Goal: Transaction & Acquisition: Purchase product/service

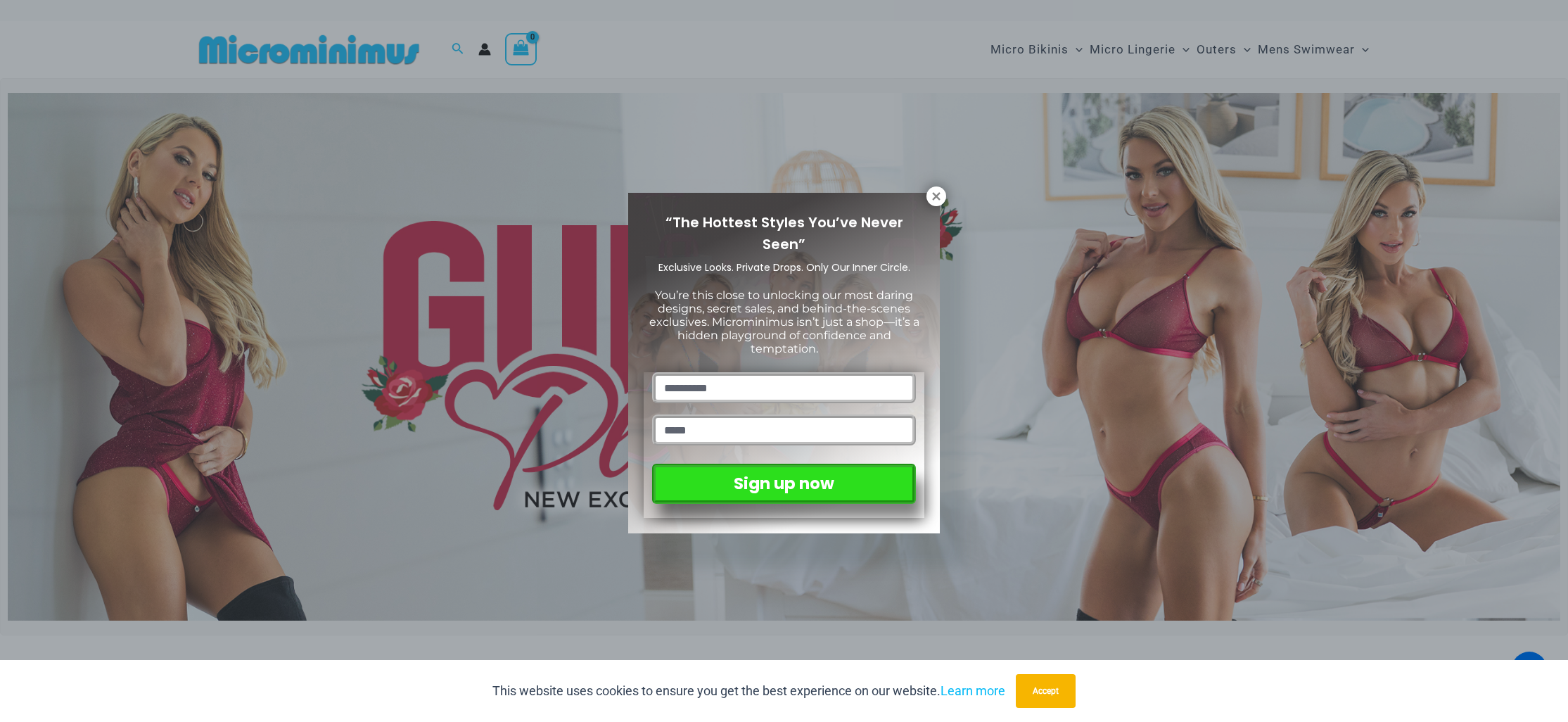
click at [923, 197] on div "“The Hottest Styles You’ve Never Seen” Exclusive Looks. Private Drops. Only Our…" at bounding box center [784, 363] width 312 height 341
drag, startPoint x: 931, startPoint y: 197, endPoint x: 916, endPoint y: 202, distance: 15.8
click at [932, 197] on icon at bounding box center [936, 196] width 13 height 13
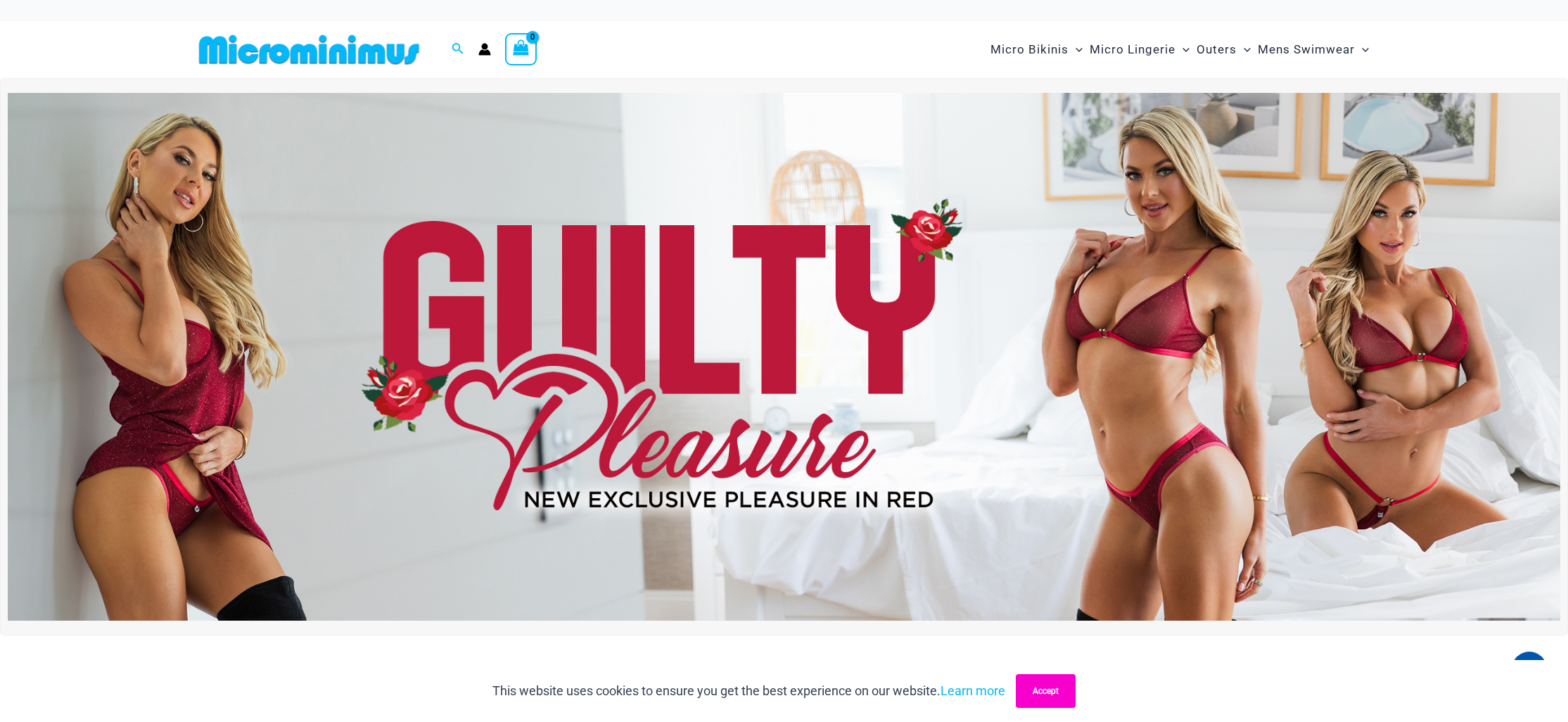
click at [1048, 683] on button "Accept" at bounding box center [1045, 690] width 60 height 34
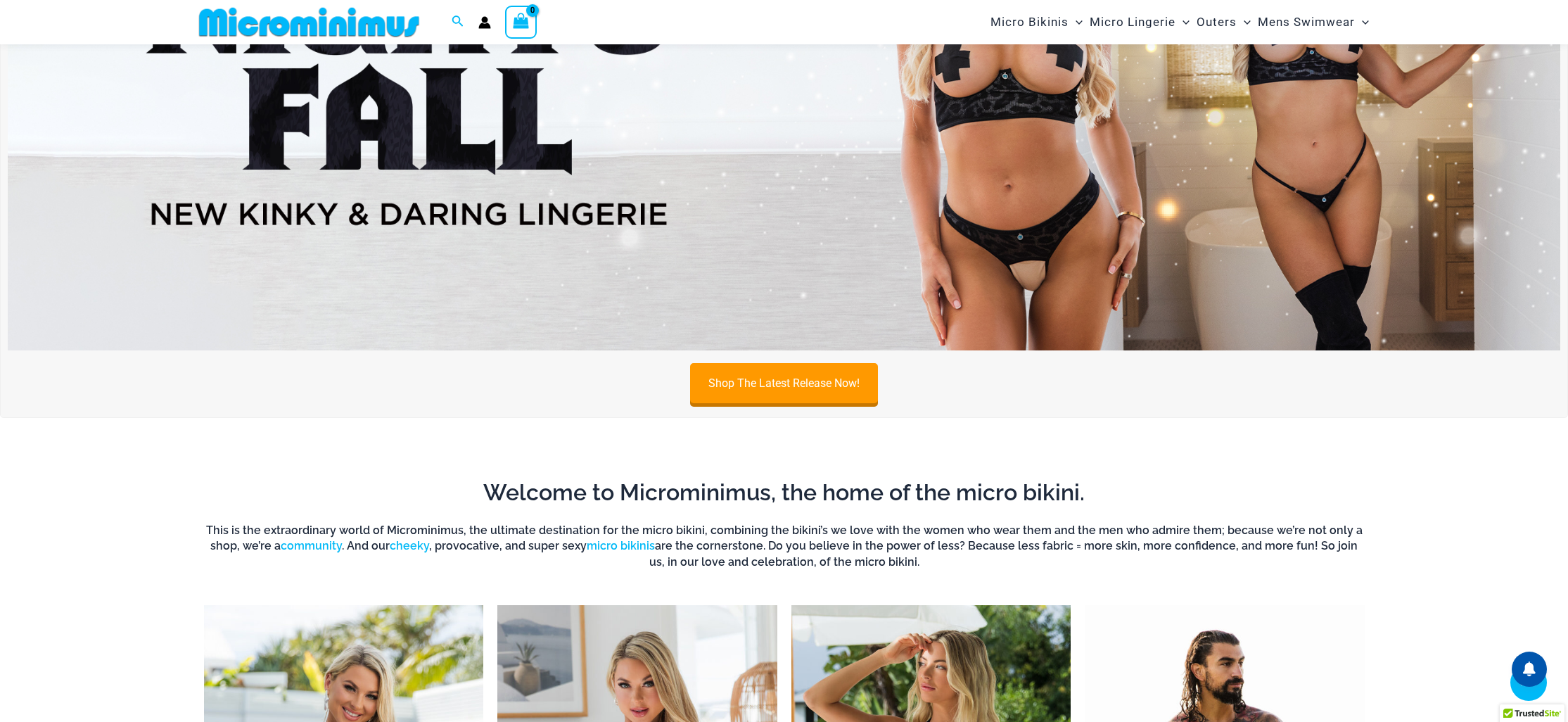
scroll to position [869, 0]
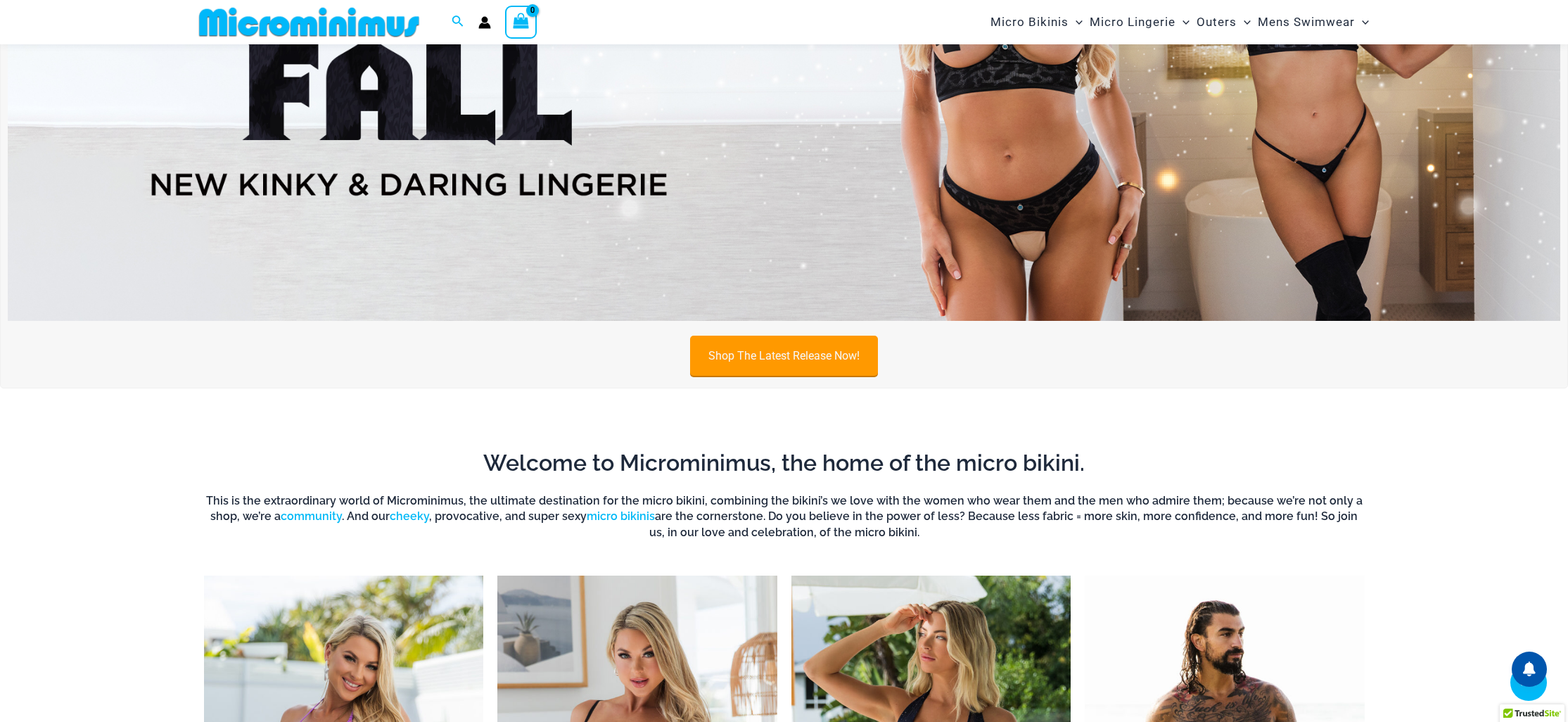
click at [727, 358] on link "Shop The Latest Release Now!" at bounding box center [784, 355] width 188 height 40
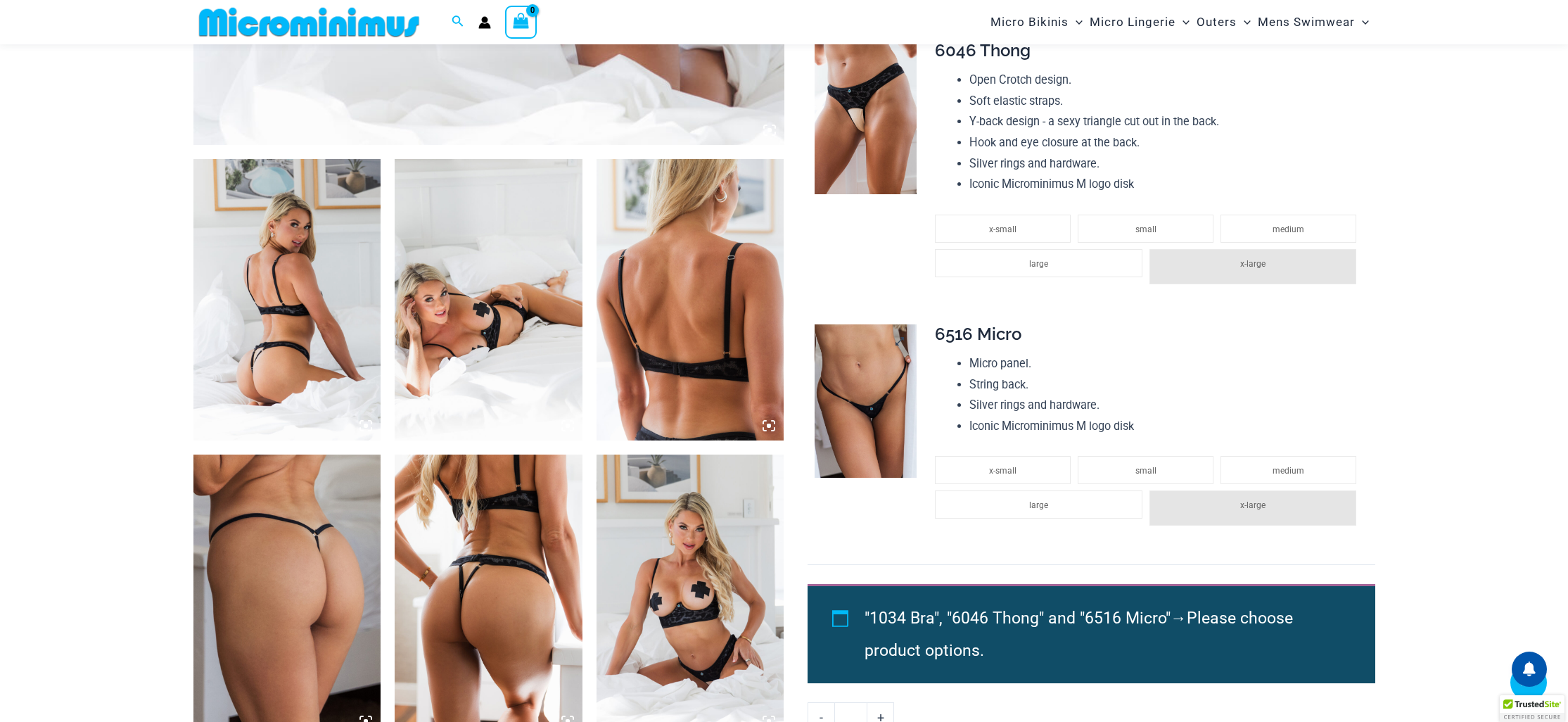
scroll to position [850, 0]
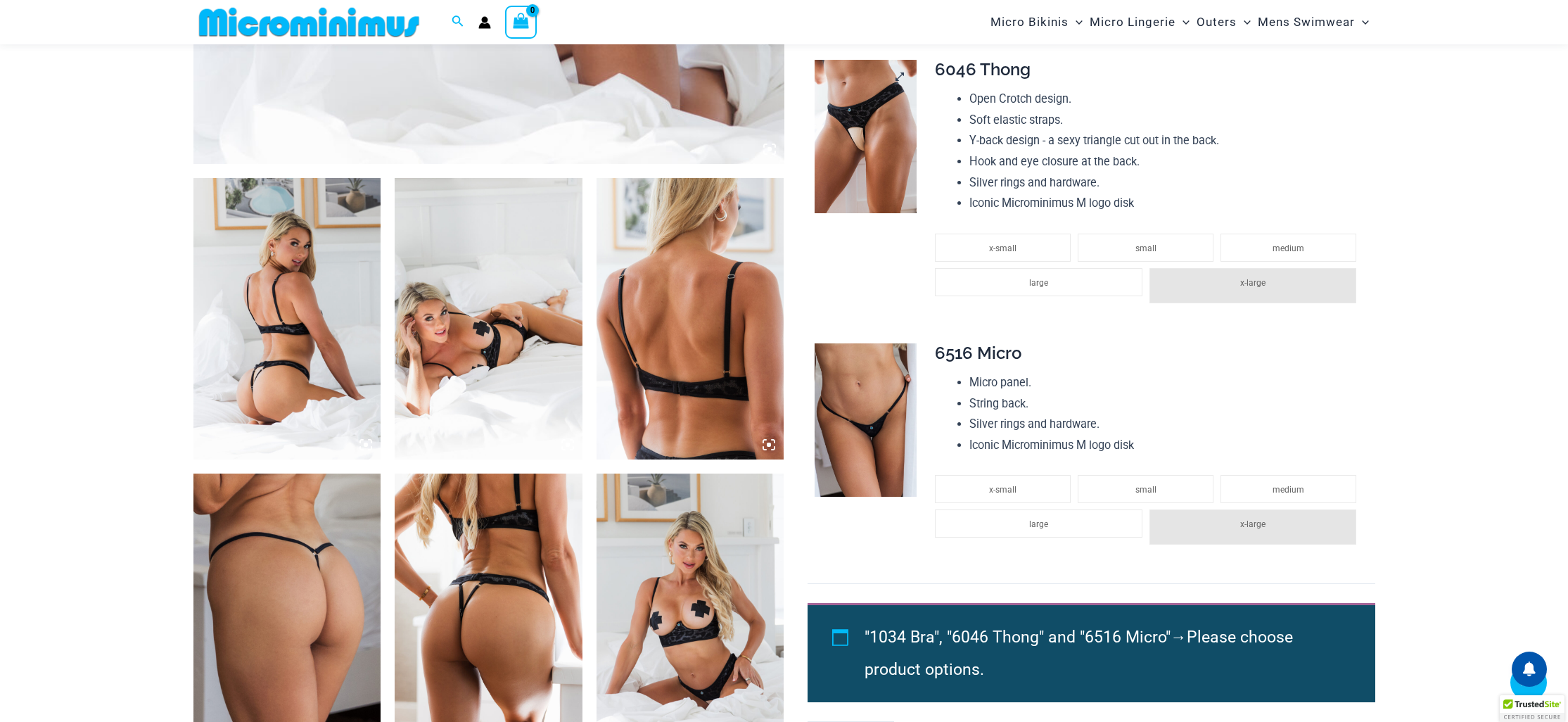
click at [858, 91] on img at bounding box center [866, 136] width 102 height 153
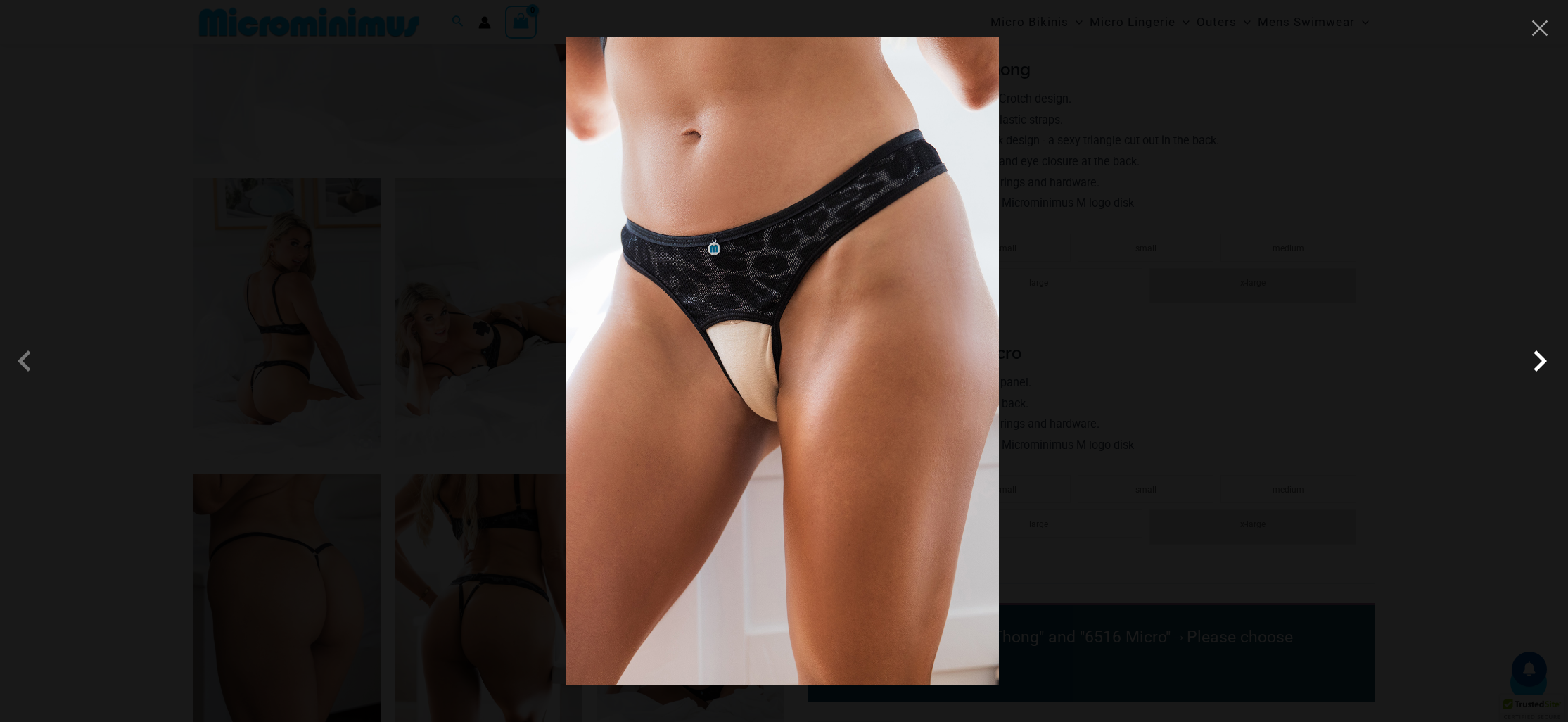
click at [1541, 365] on span at bounding box center [1540, 361] width 42 height 42
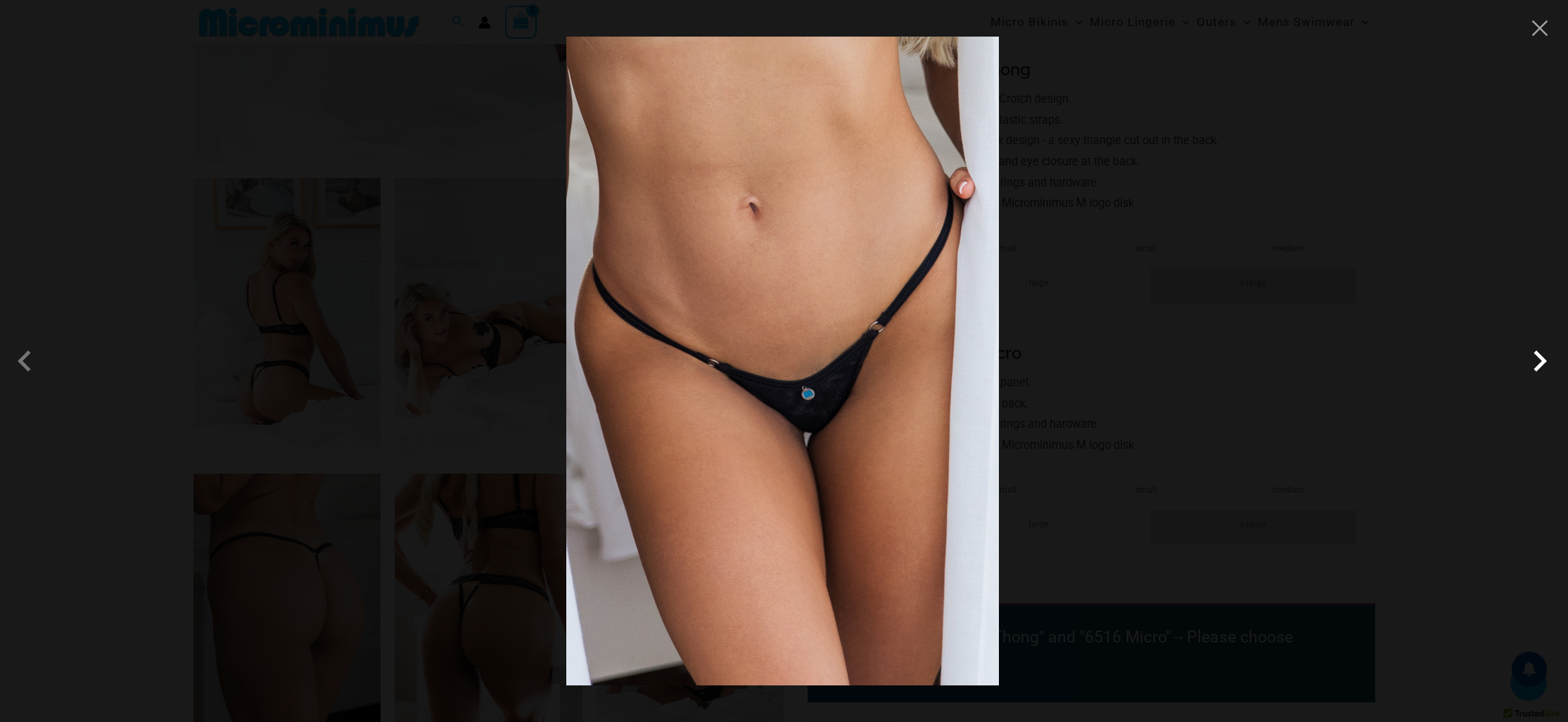
click at [1541, 365] on span at bounding box center [1540, 361] width 42 height 42
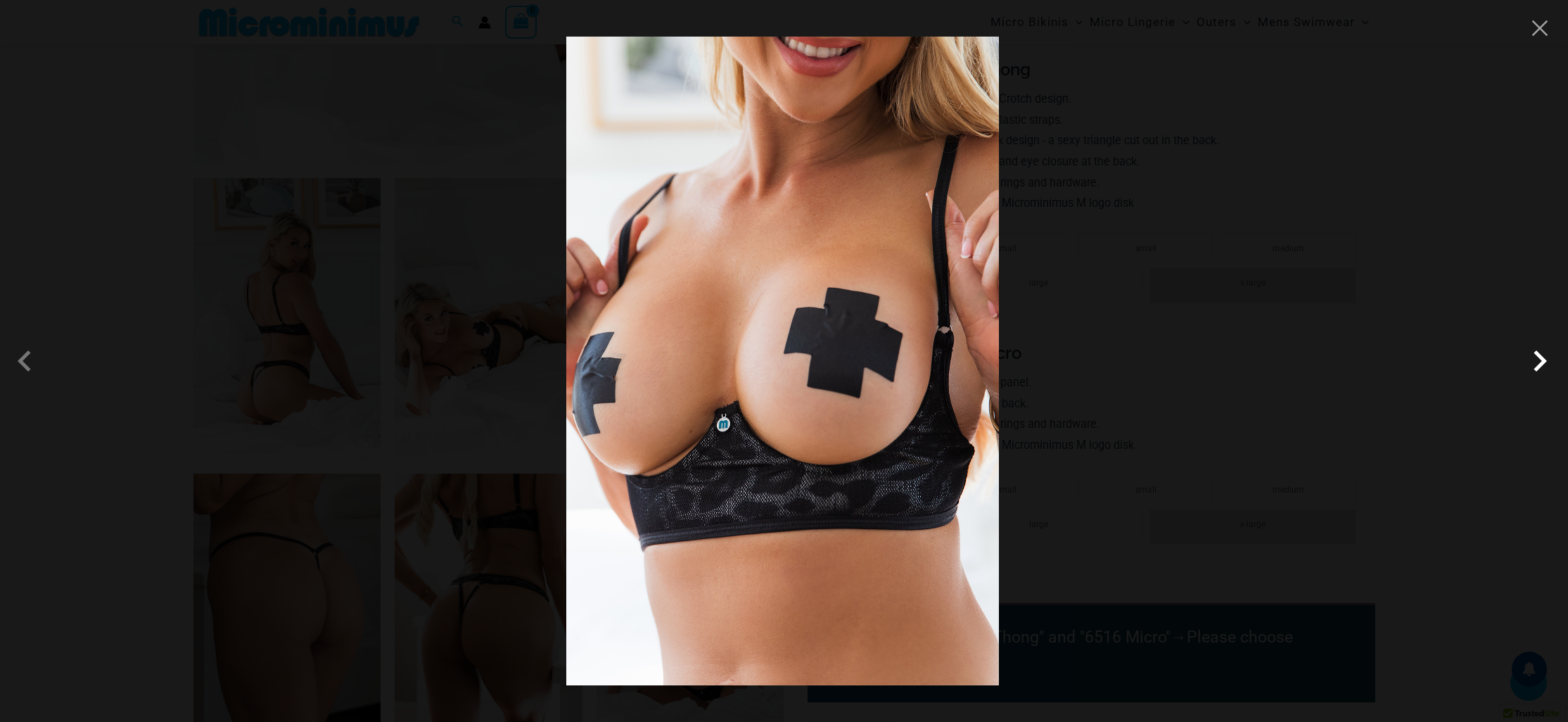
click at [1541, 365] on span at bounding box center [1540, 361] width 42 height 42
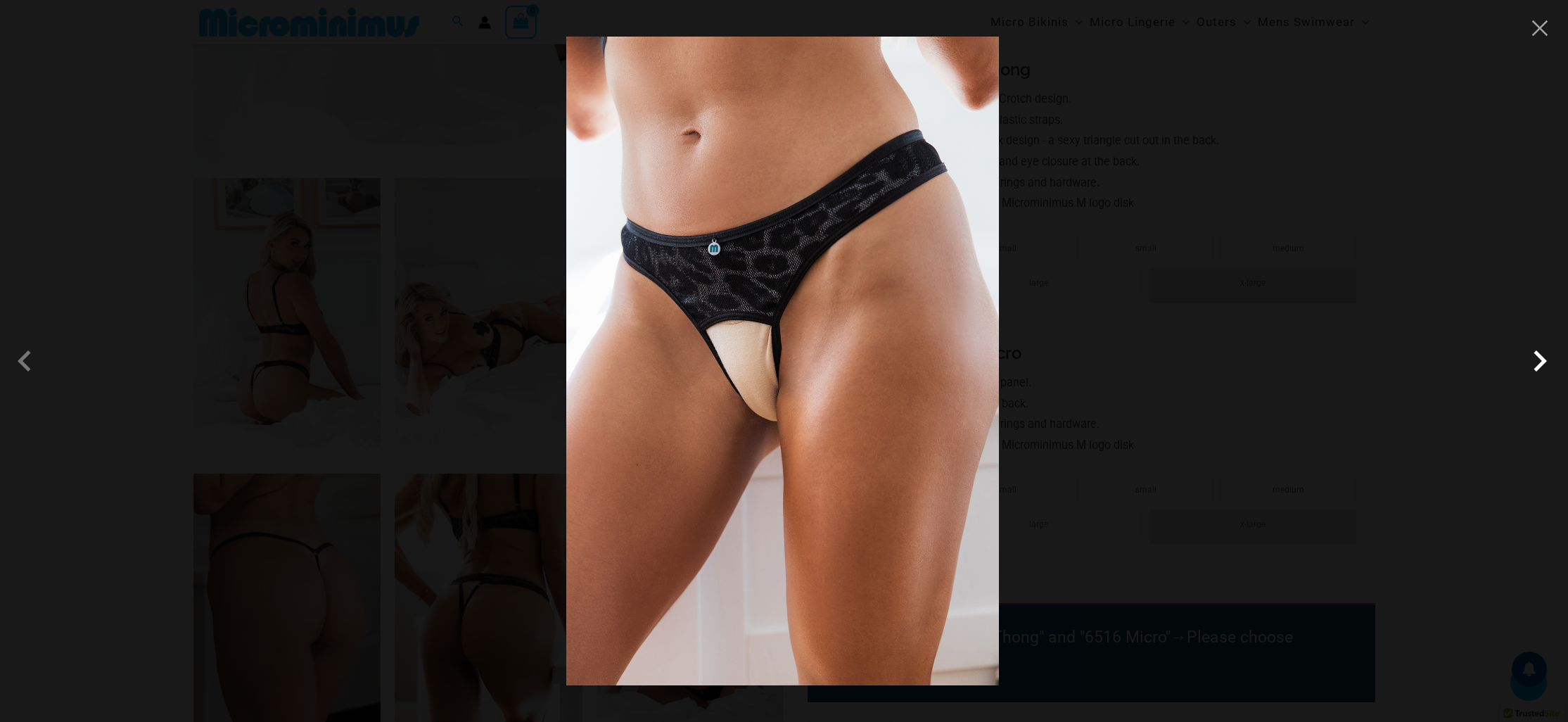
click at [1541, 364] on span at bounding box center [1540, 361] width 42 height 42
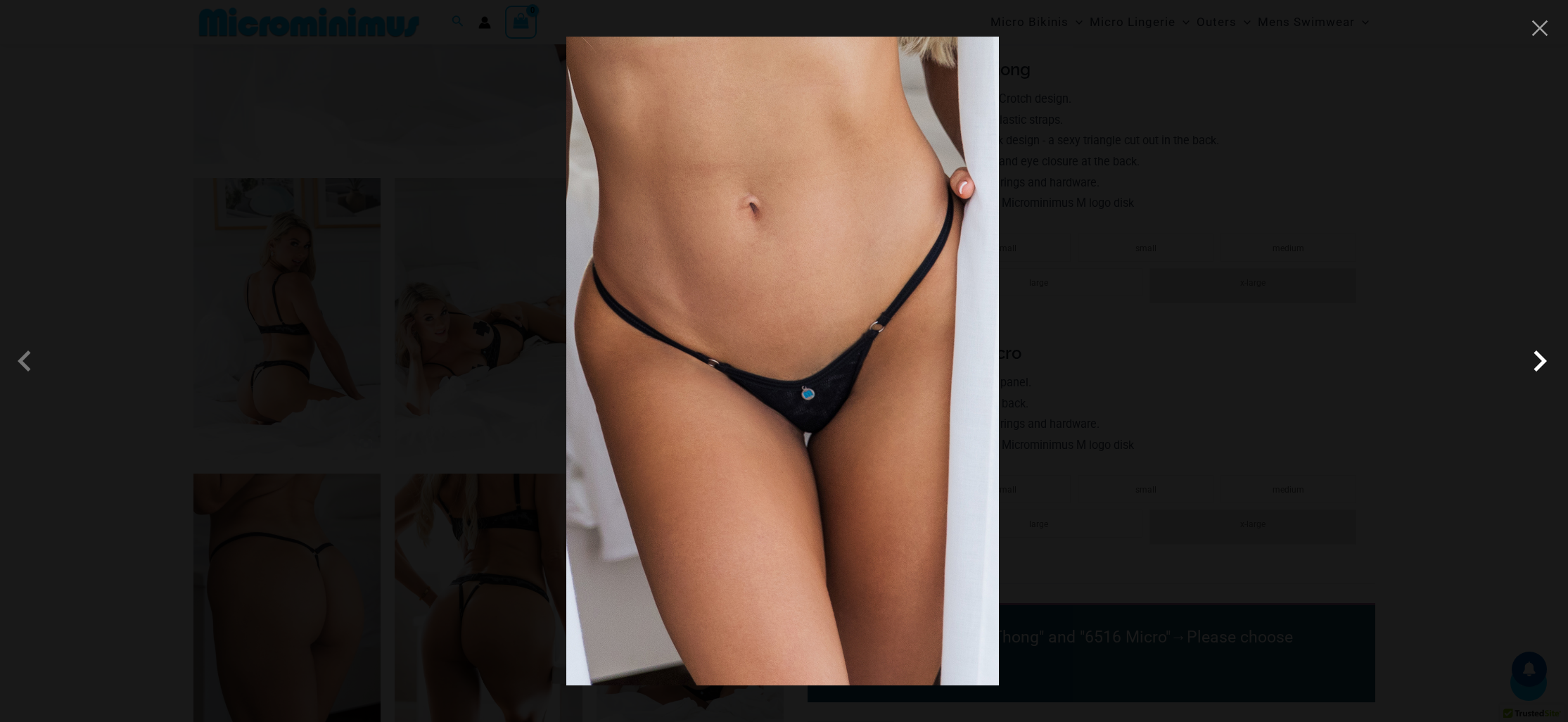
click at [1540, 364] on span at bounding box center [1540, 361] width 42 height 42
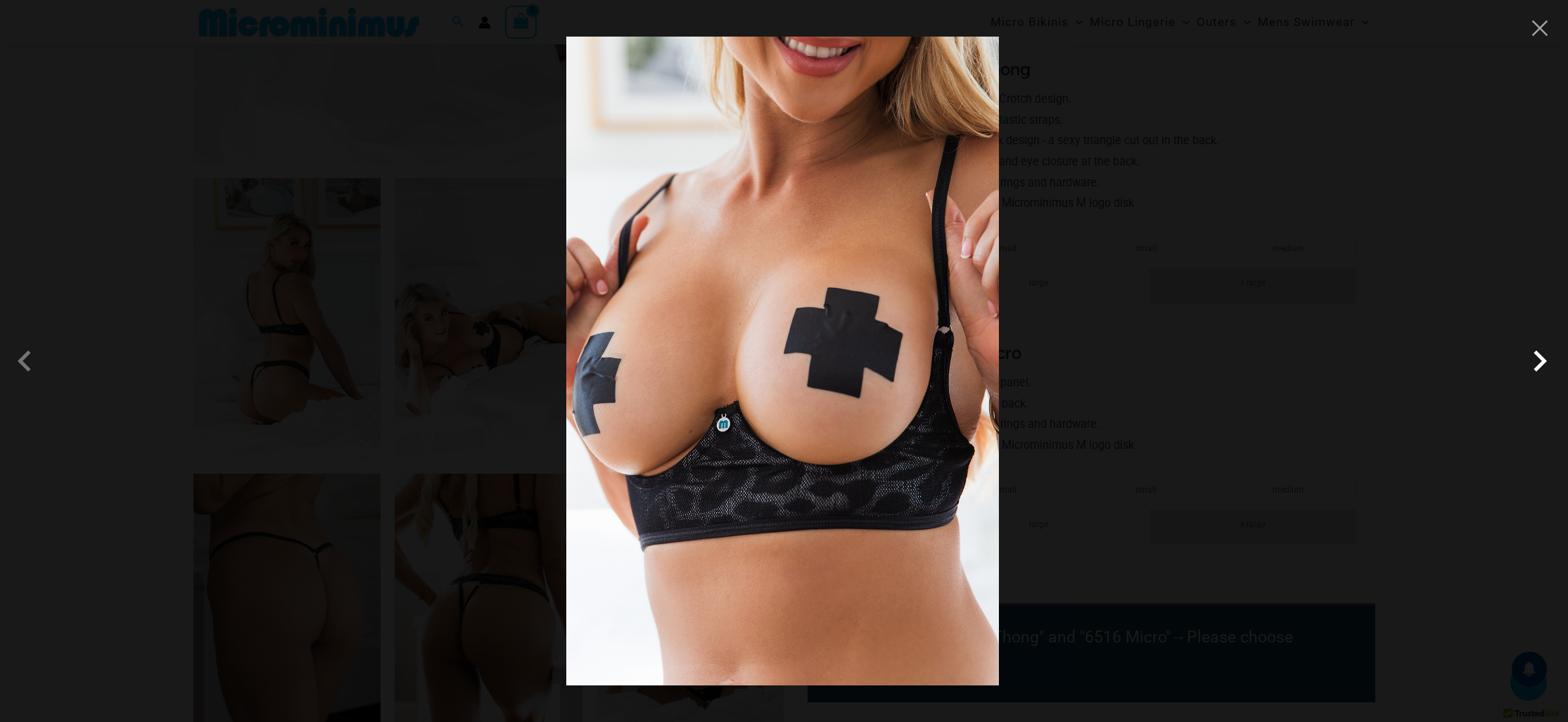
click at [1539, 363] on span at bounding box center [1540, 361] width 42 height 42
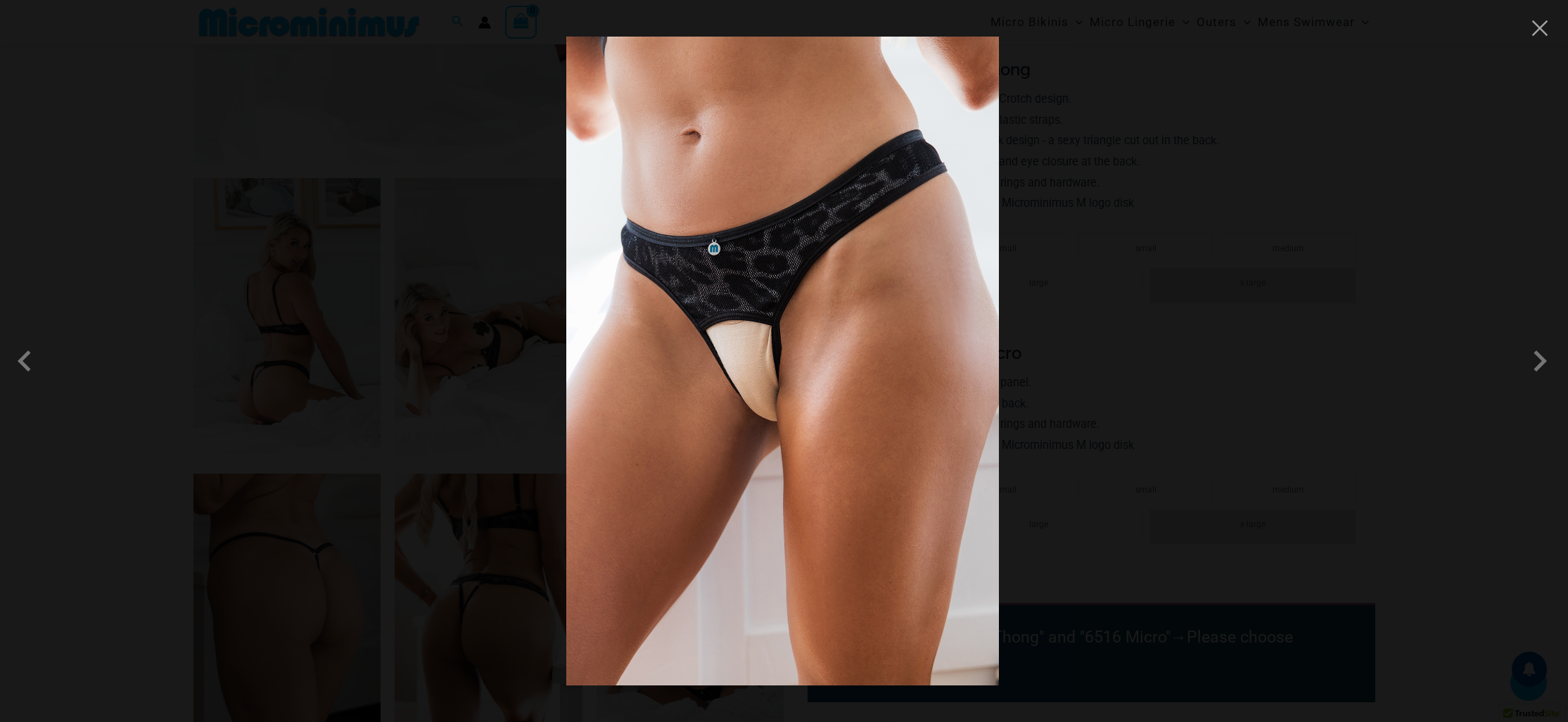
click at [1284, 309] on div at bounding box center [784, 361] width 1568 height 722
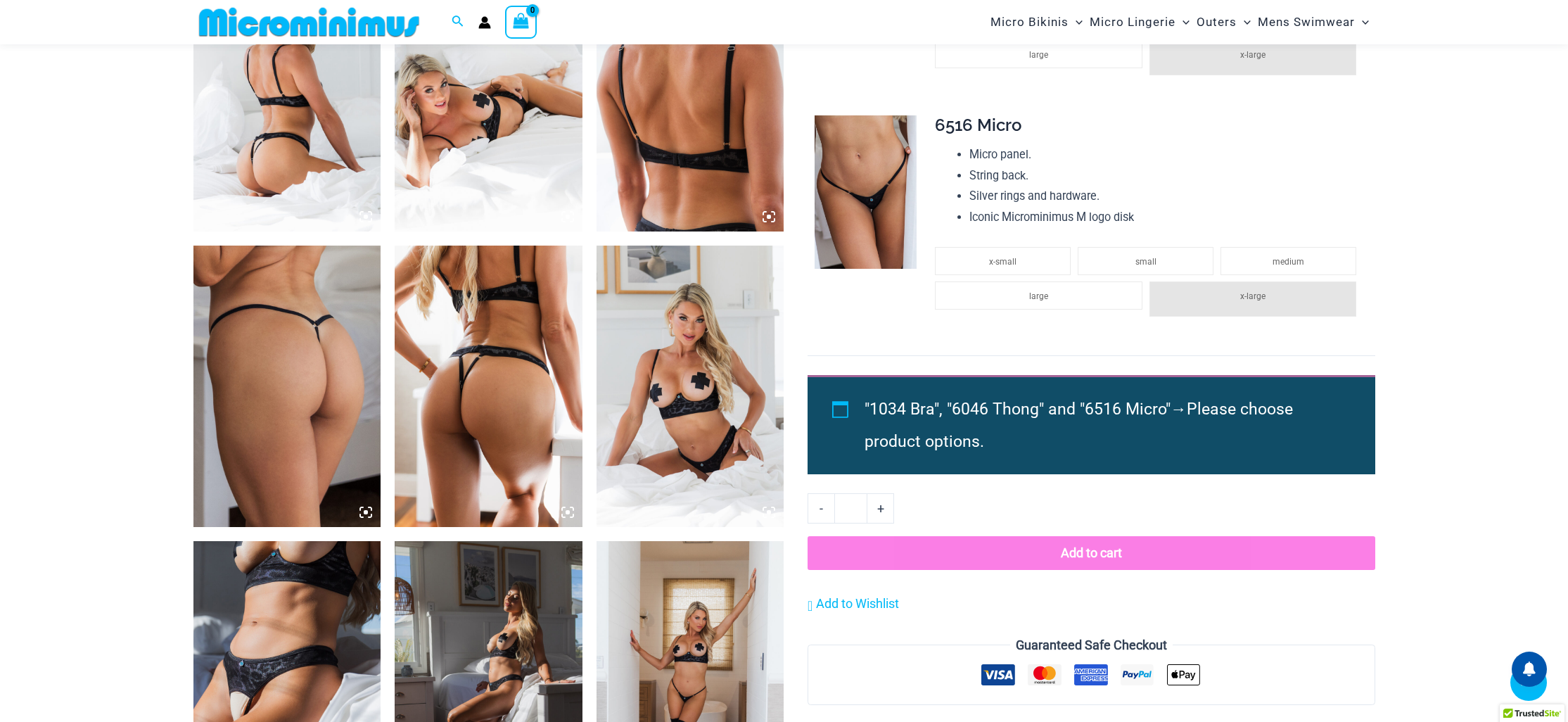
scroll to position [1080, 0]
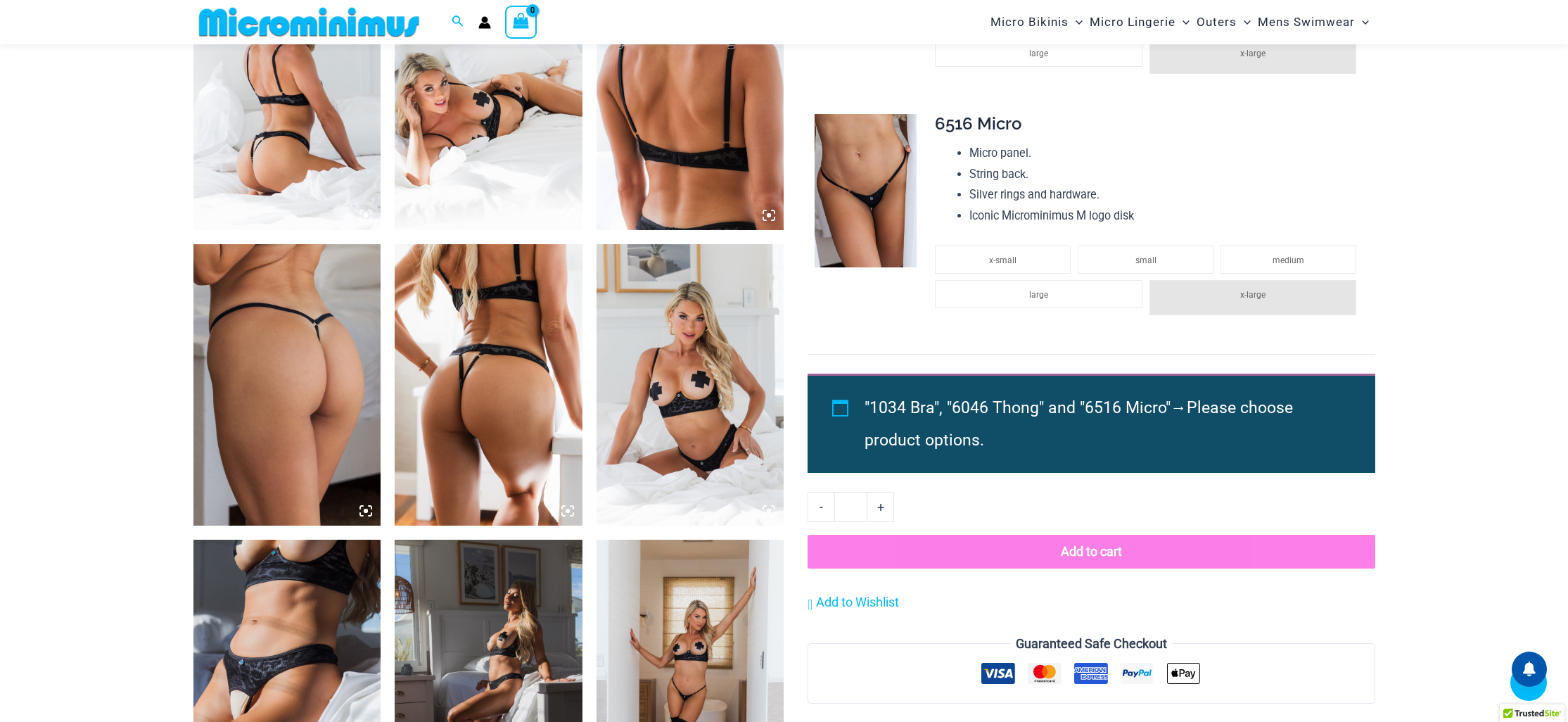
click at [520, 427] on img at bounding box center [489, 384] width 188 height 282
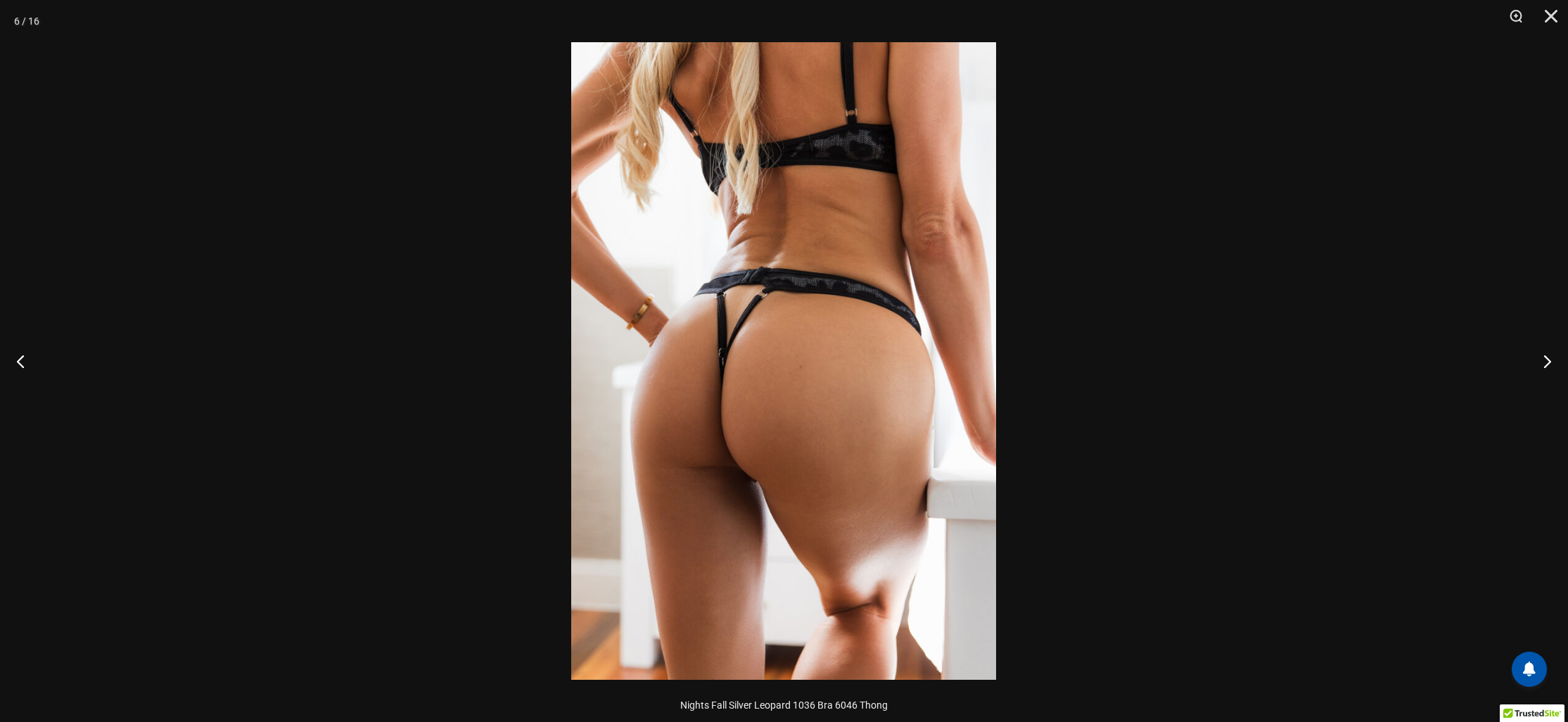
click at [252, 350] on div at bounding box center [784, 361] width 1568 height 722
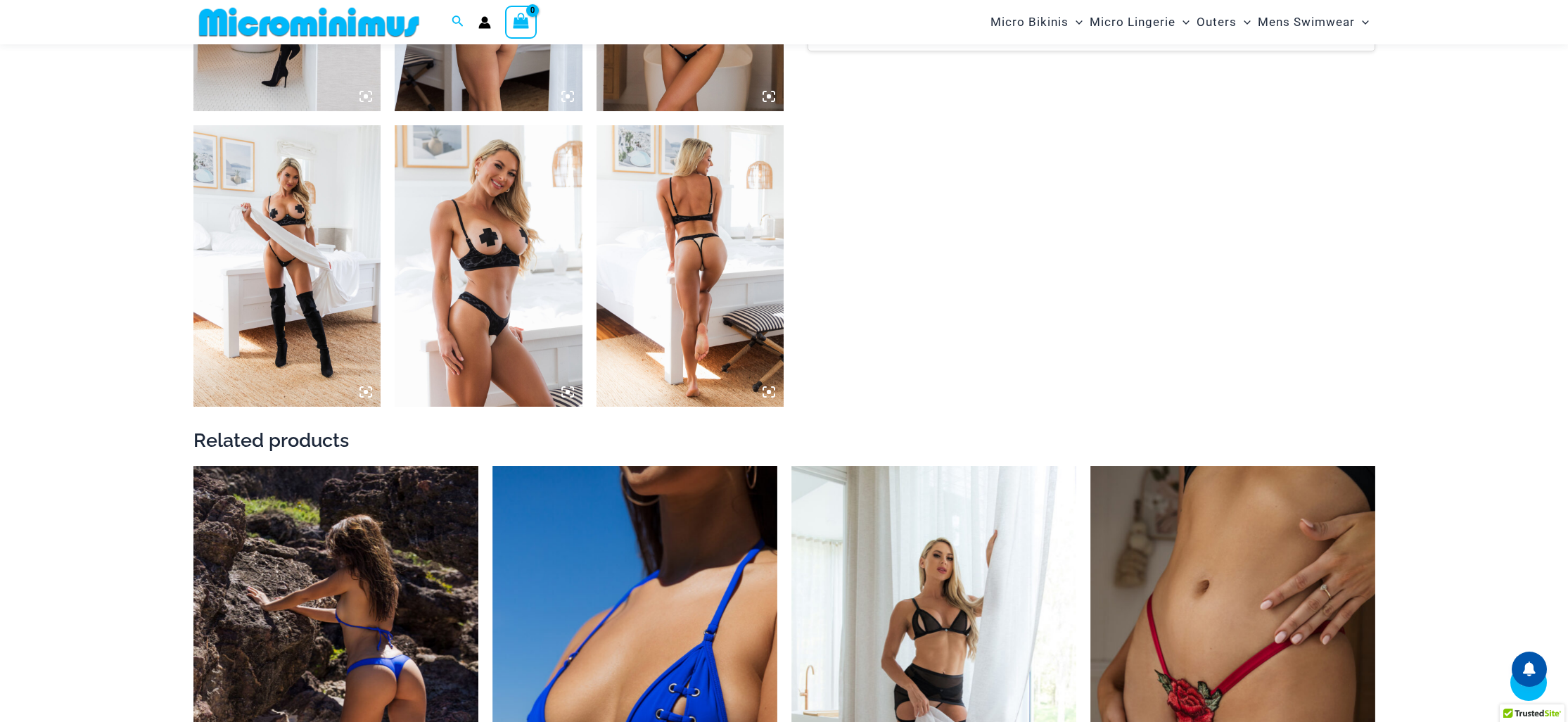
scroll to position [2087, 0]
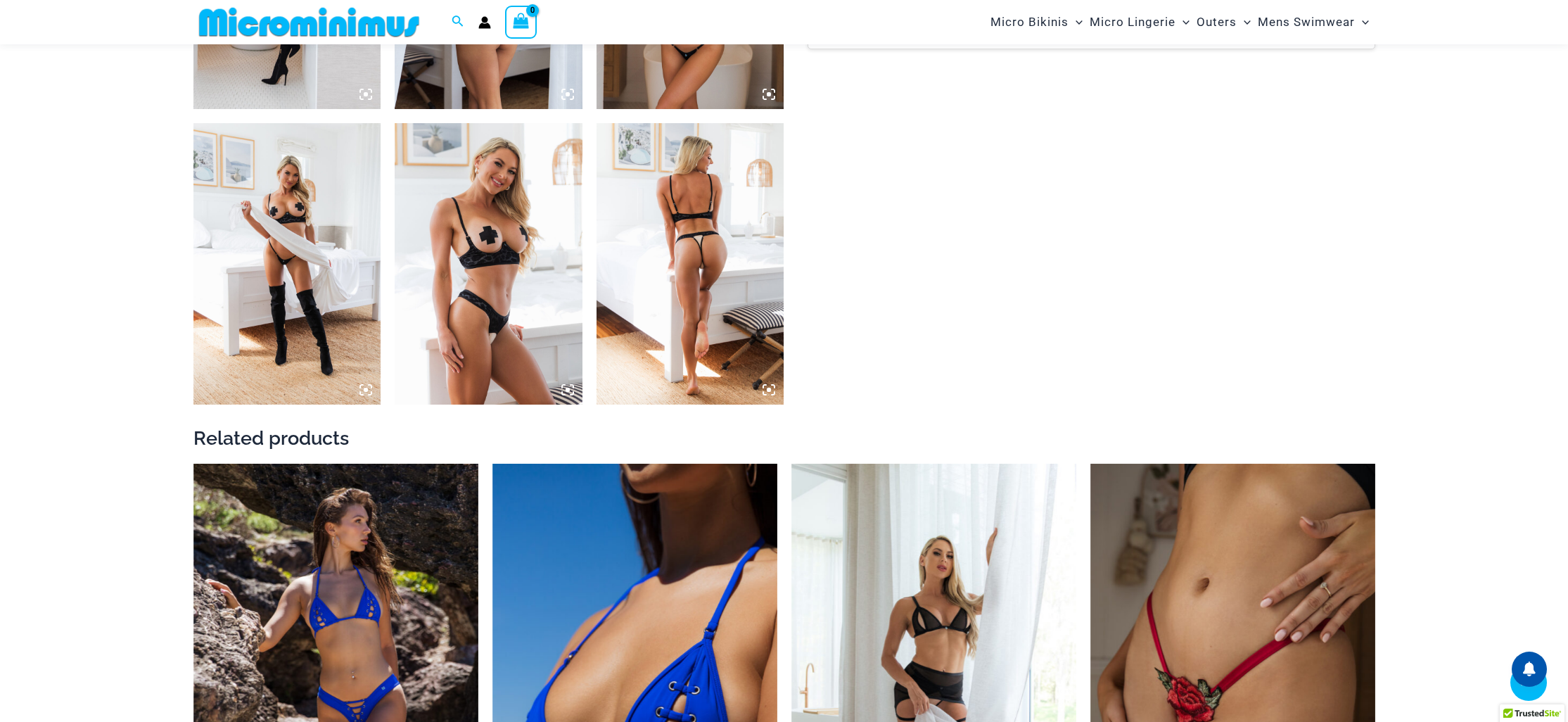
click at [721, 333] on img at bounding box center [690, 264] width 188 height 282
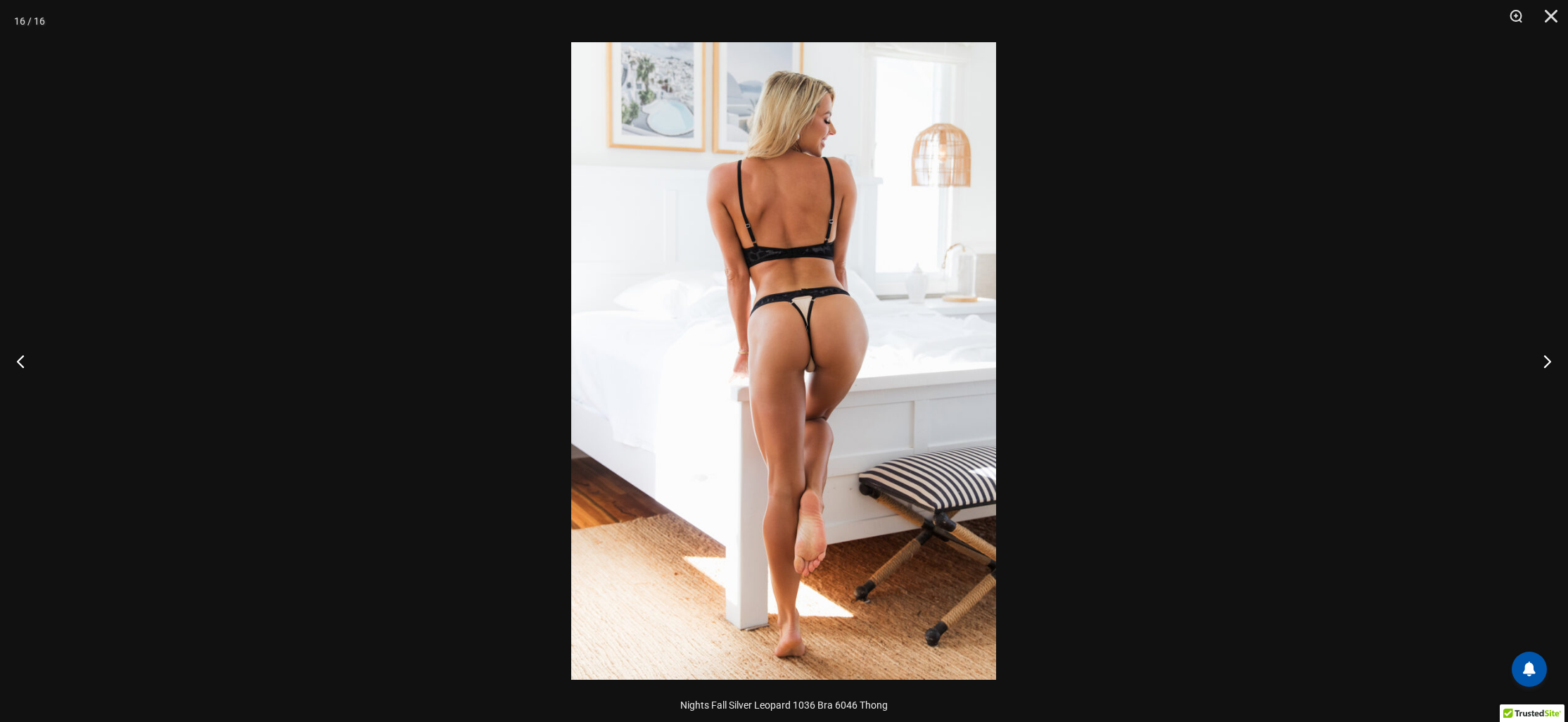
click at [723, 351] on img at bounding box center [783, 361] width 425 height 637
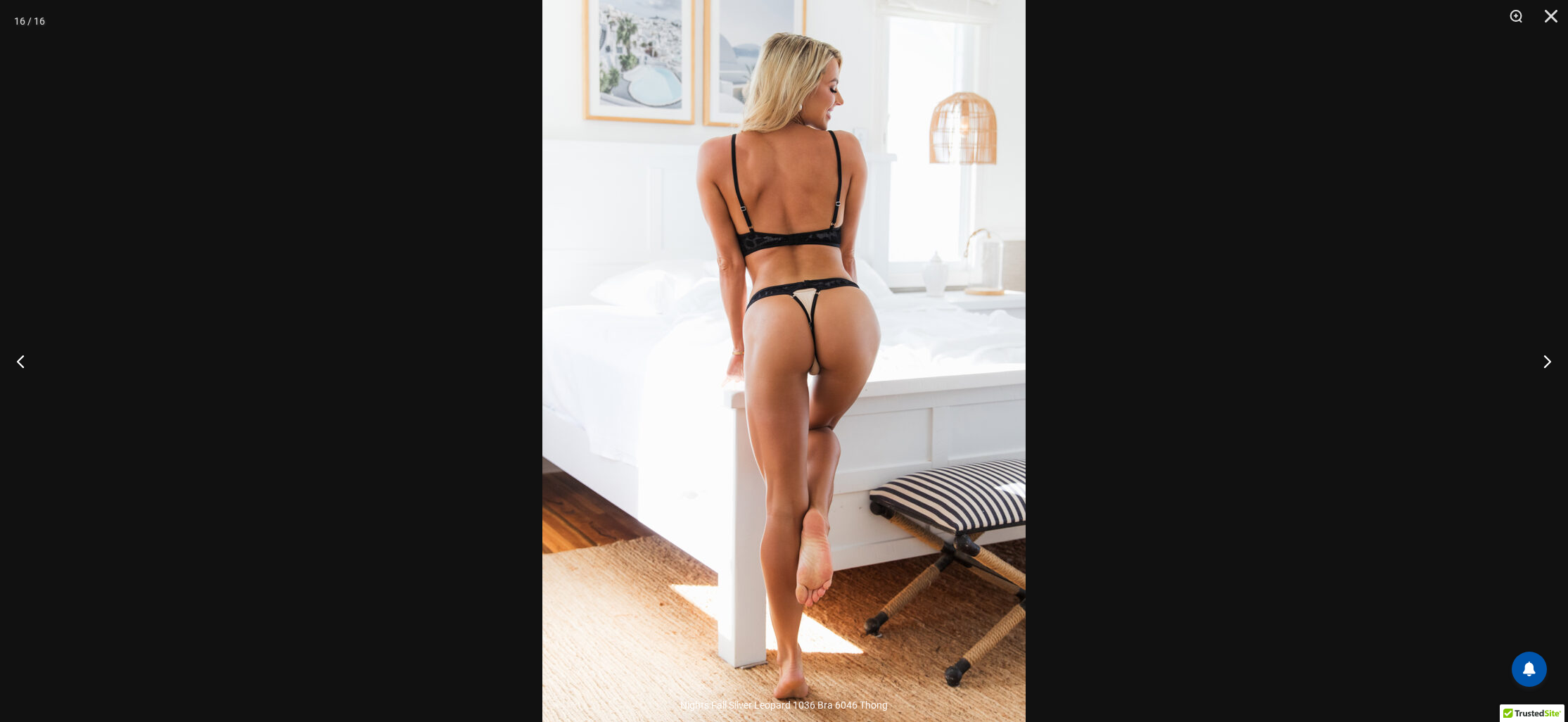
click at [723, 351] on img at bounding box center [784, 362] width 483 height 724
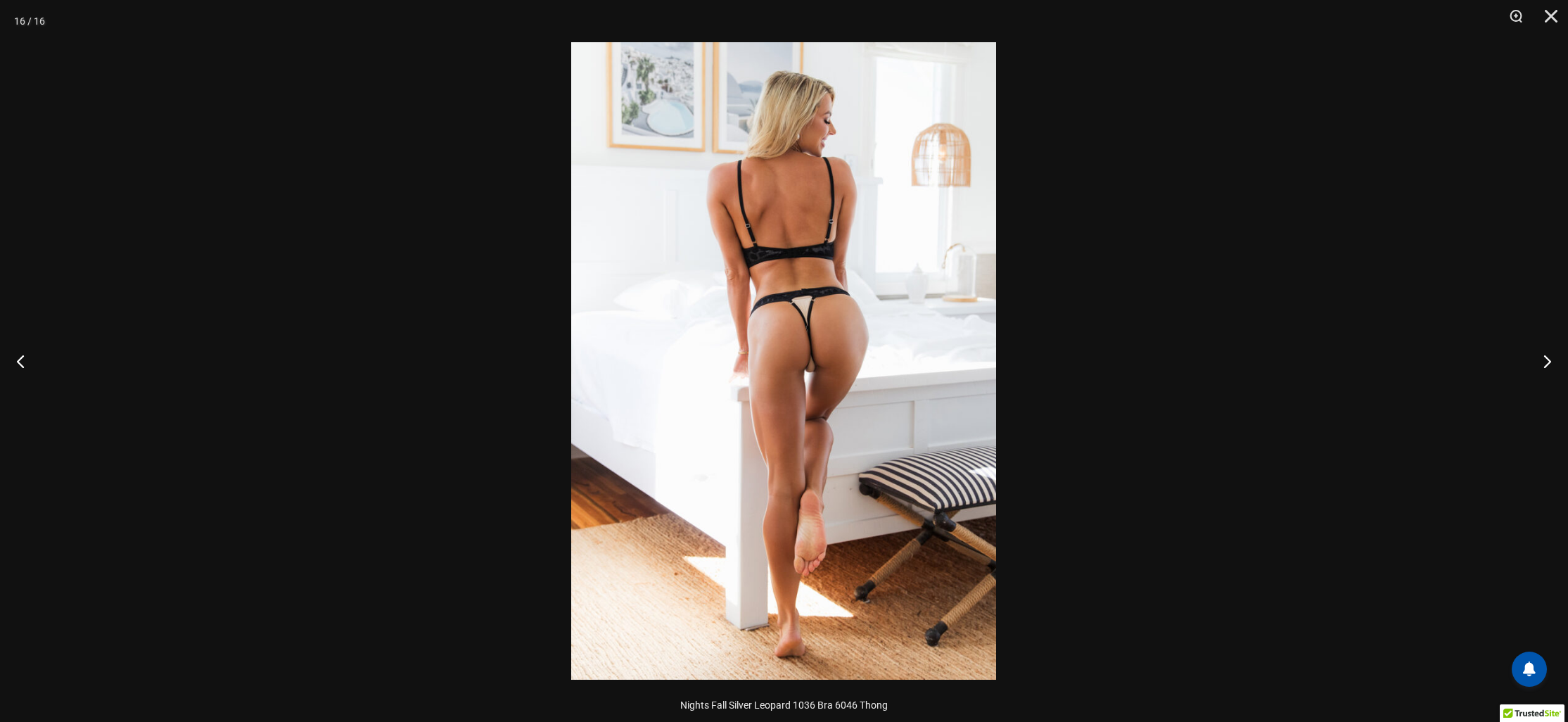
click at [448, 335] on div at bounding box center [784, 361] width 1568 height 722
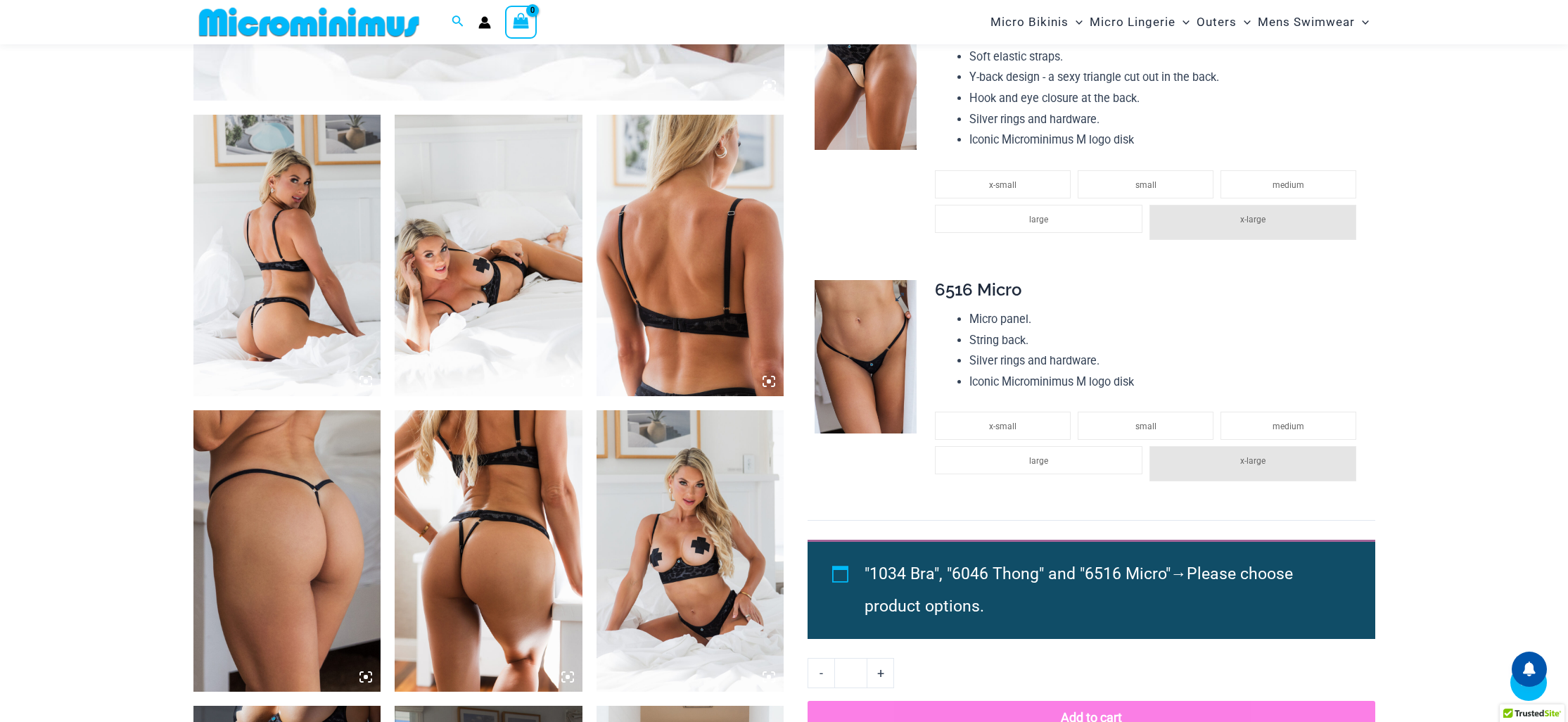
scroll to position [913, 0]
click at [872, 385] on img at bounding box center [866, 357] width 102 height 153
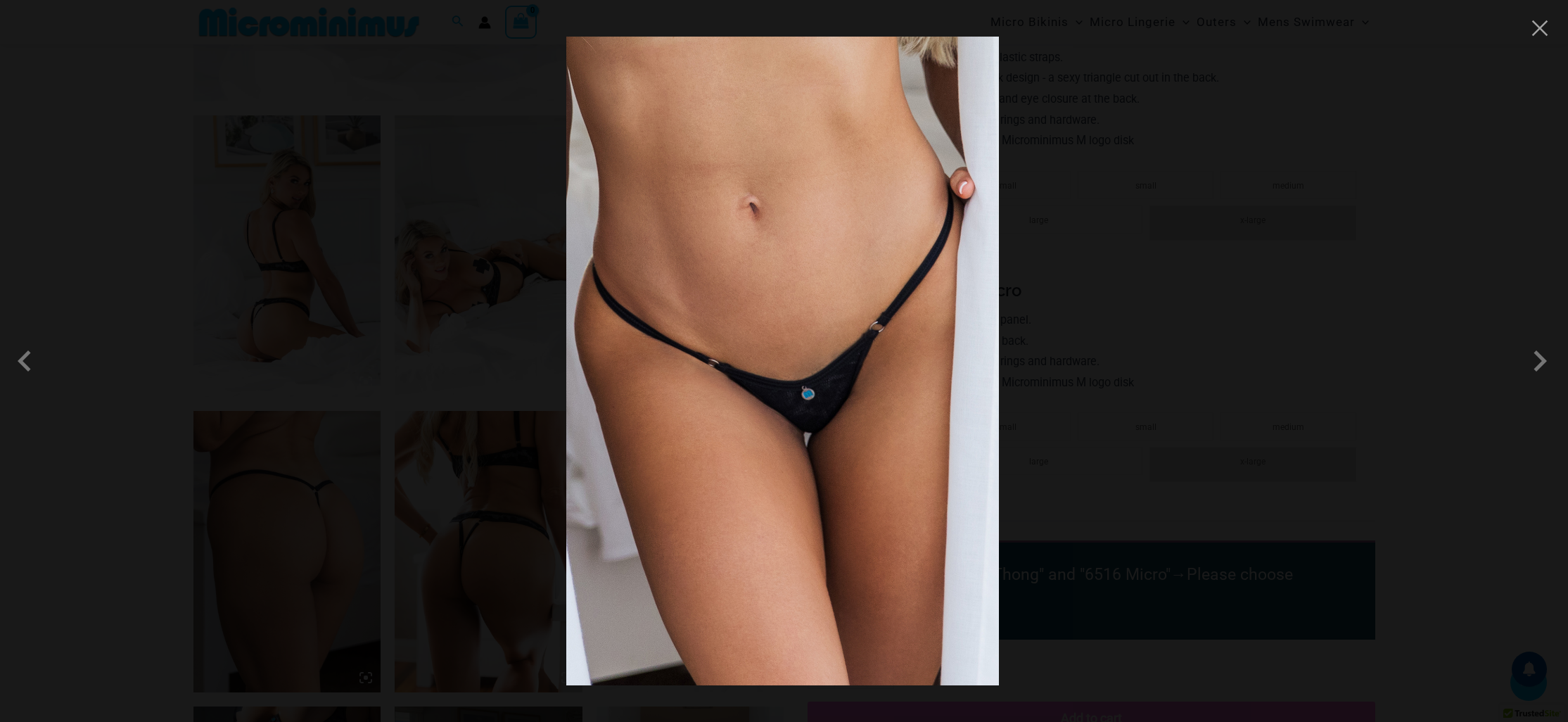
click at [1141, 415] on div at bounding box center [784, 361] width 1568 height 722
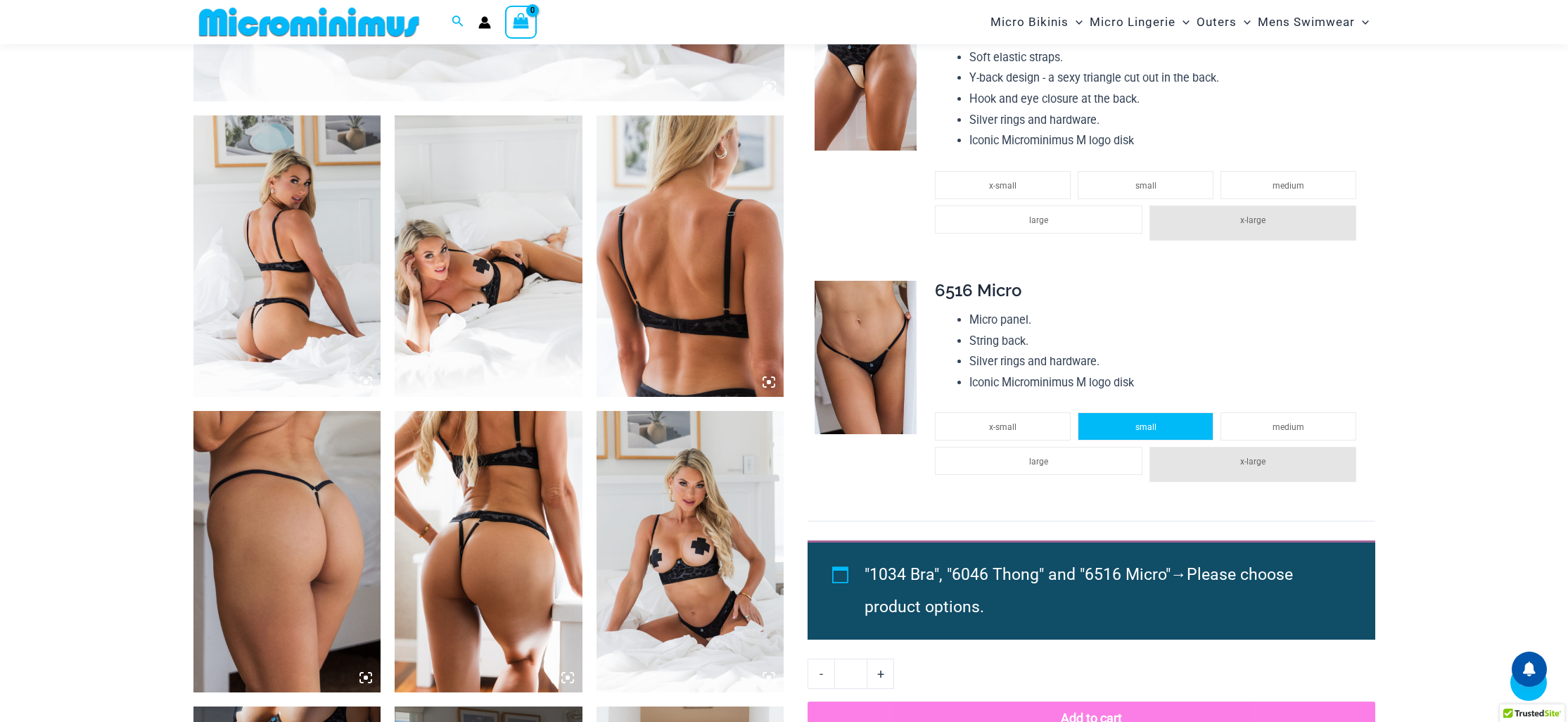
click at [1185, 427] on li "small" at bounding box center [1146, 426] width 136 height 28
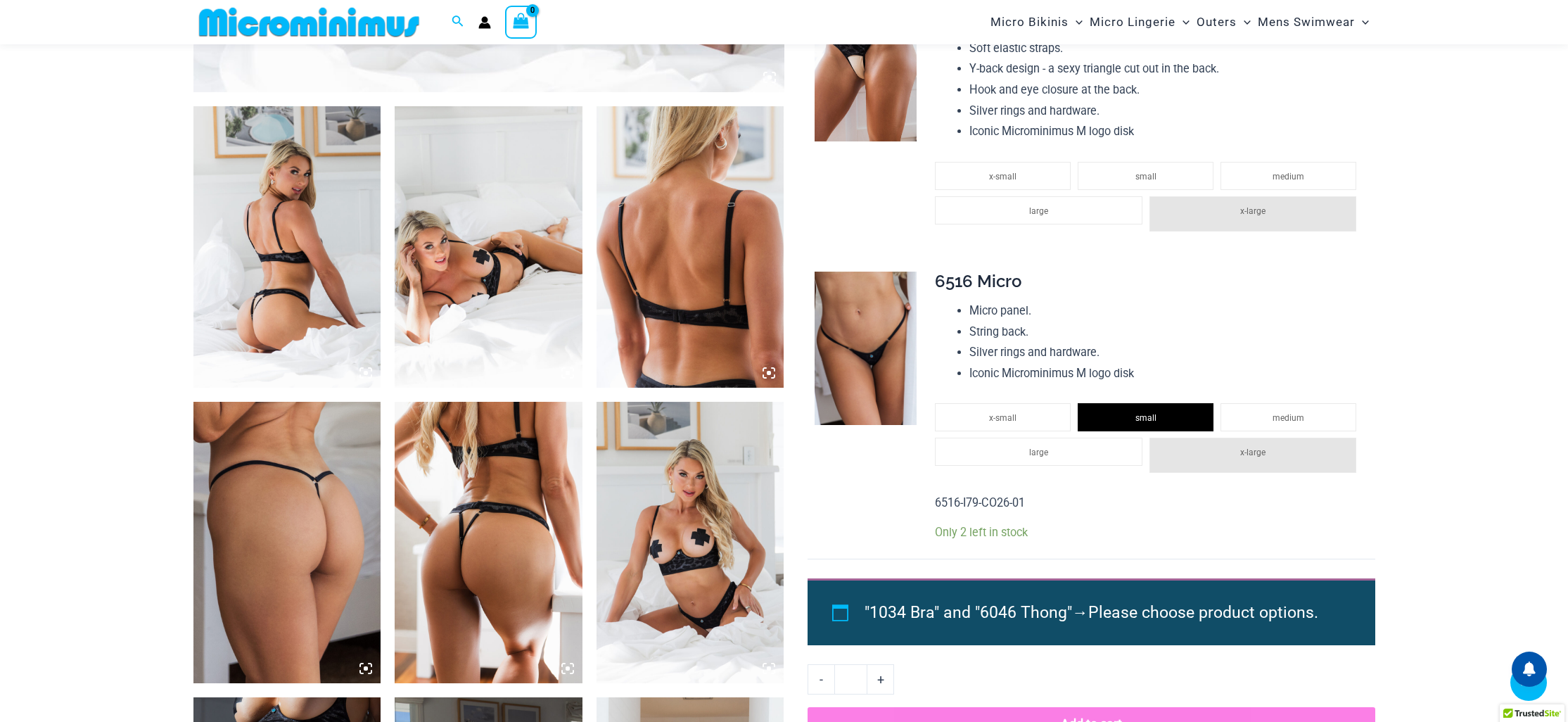
scroll to position [923, 0]
click at [1001, 415] on span "x-small" at bounding box center [1003, 417] width 27 height 10
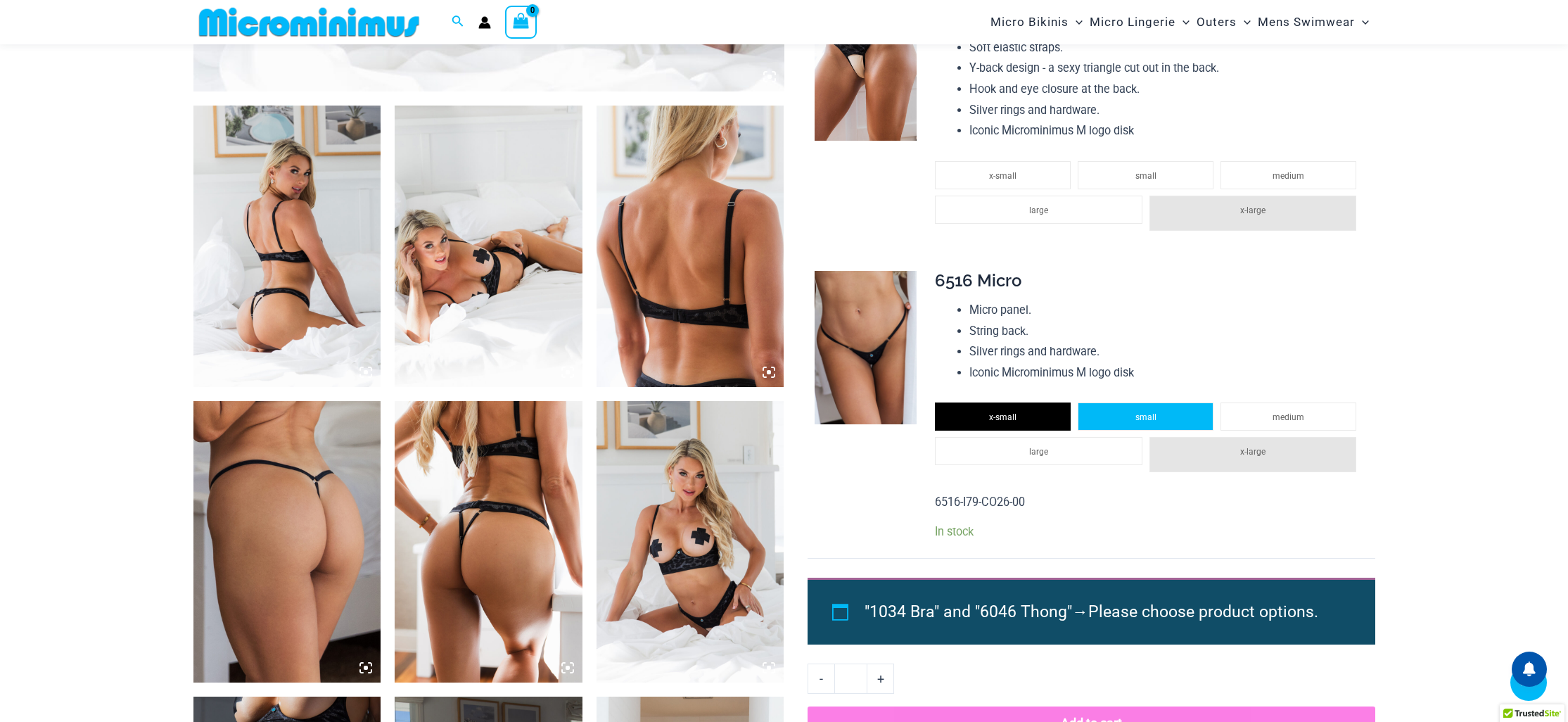
click at [1110, 421] on li "small" at bounding box center [1146, 416] width 136 height 28
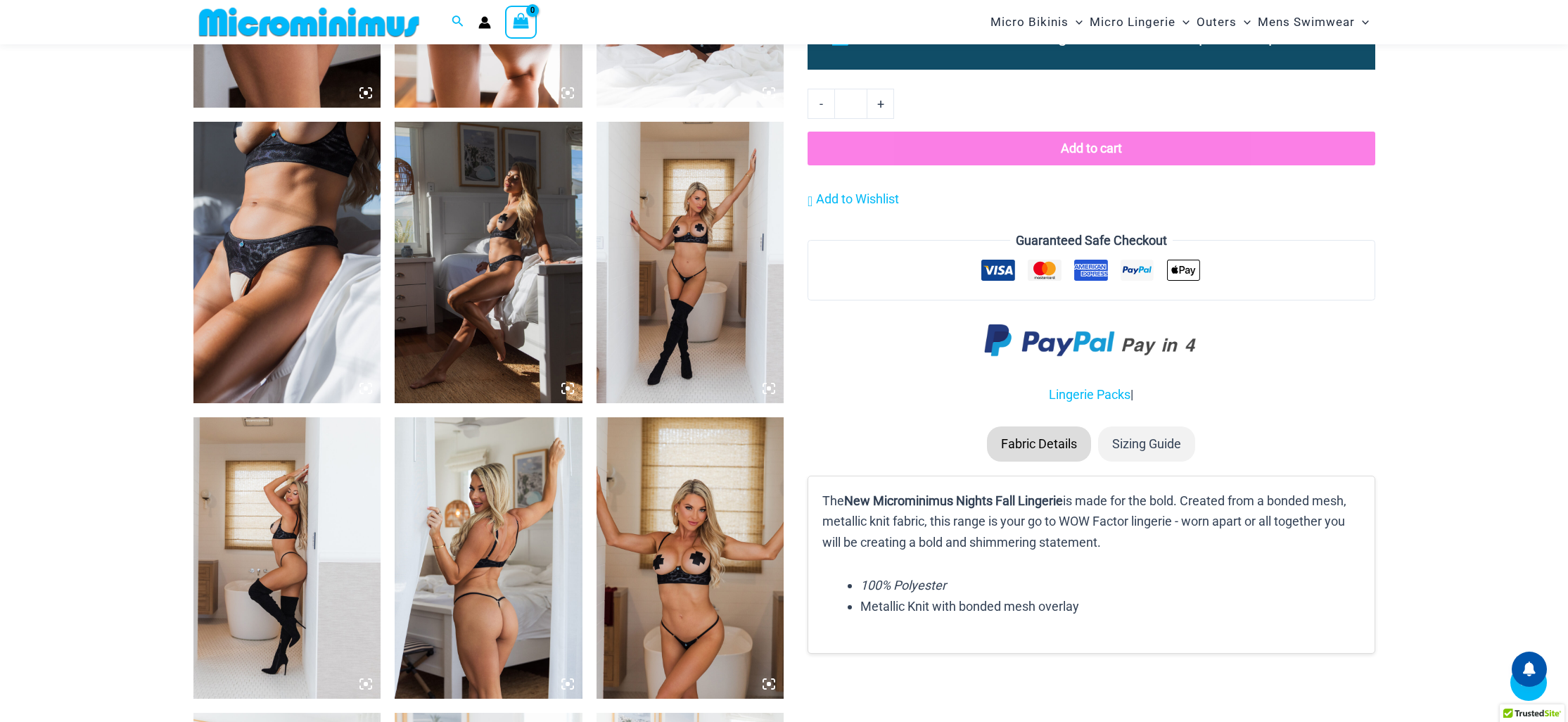
scroll to position [1497, 0]
click at [1048, 142] on button "Add to cart" at bounding box center [1091, 149] width 567 height 34
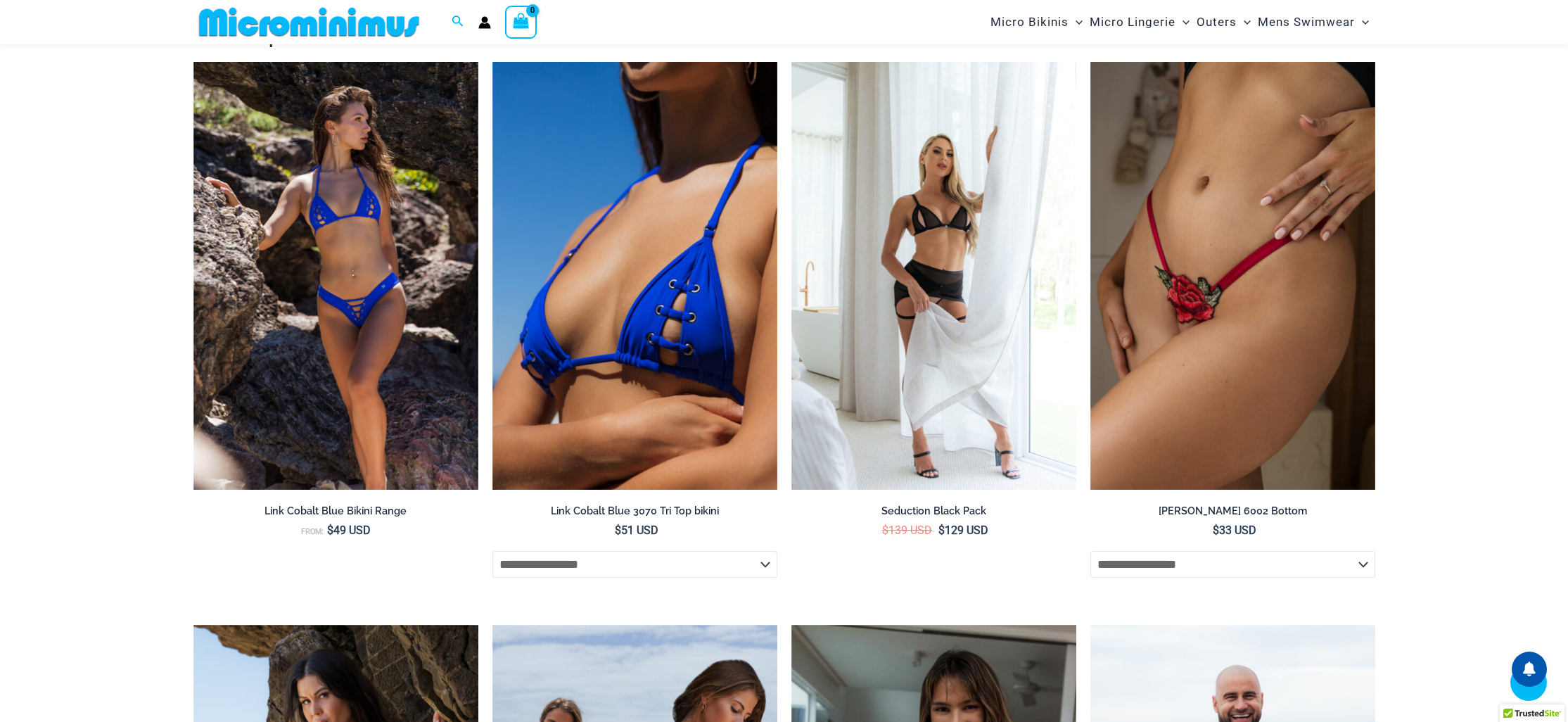
scroll to position [2488, 0]
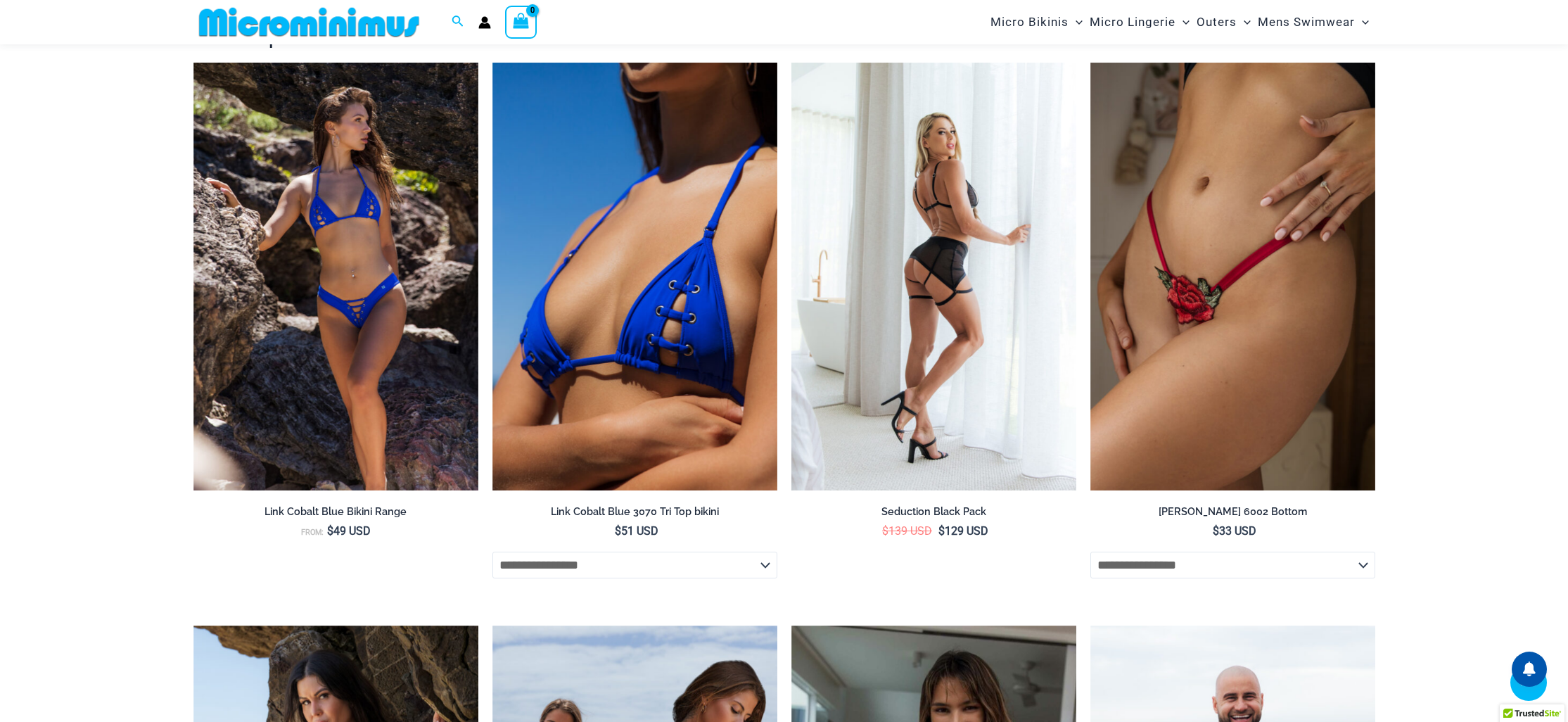
click at [966, 255] on img at bounding box center [934, 276] width 285 height 427
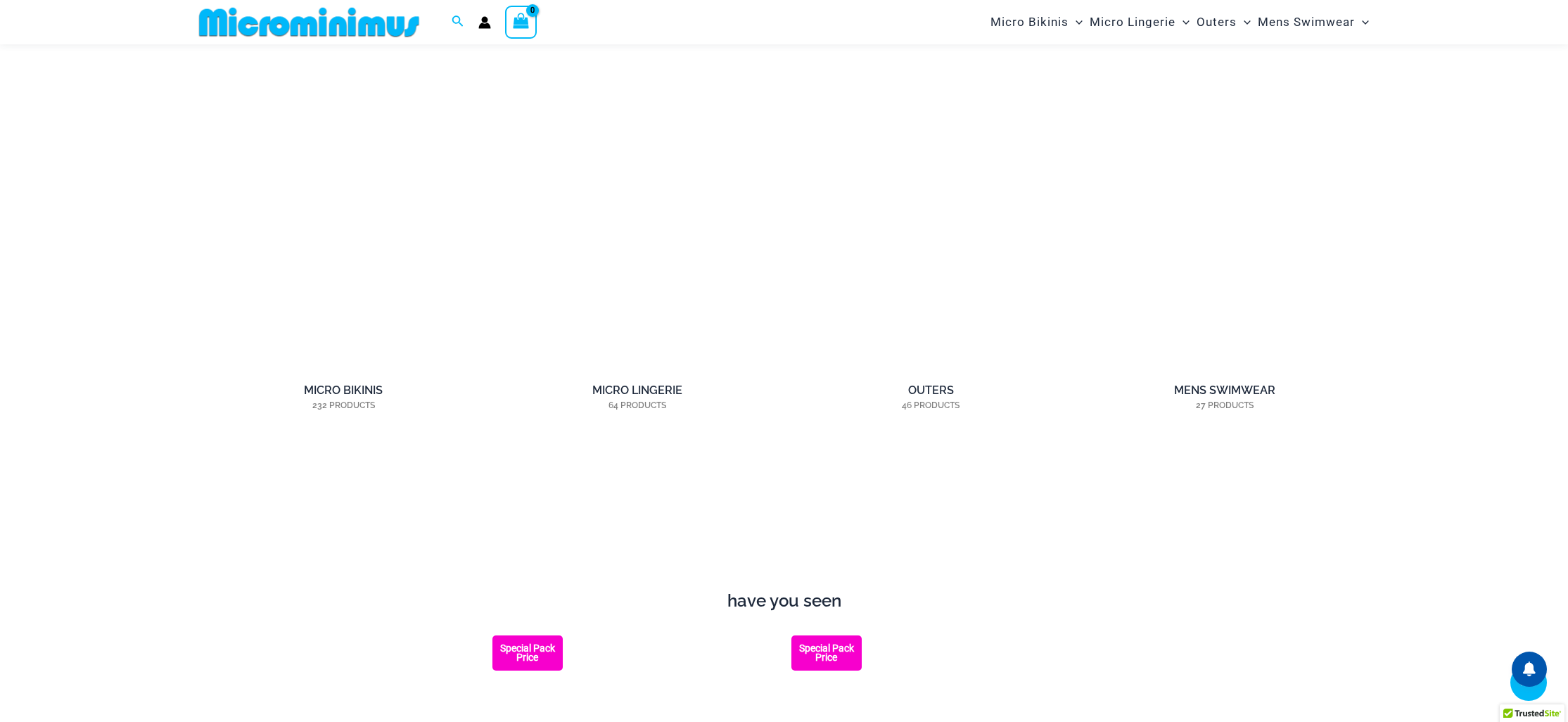
scroll to position [1431, 0]
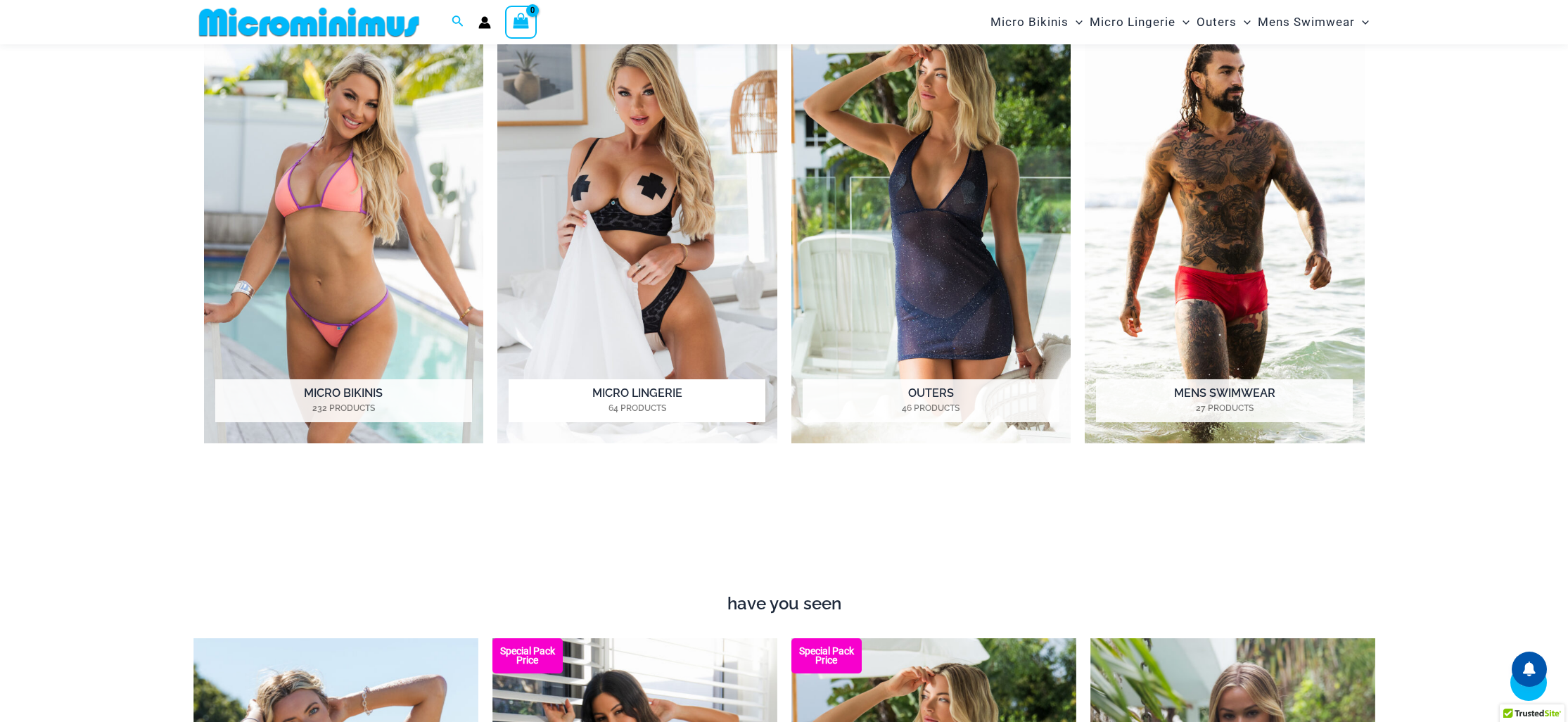
click at [691, 180] on img "Visit product category Micro Lingerie" at bounding box center [637, 228] width 280 height 430
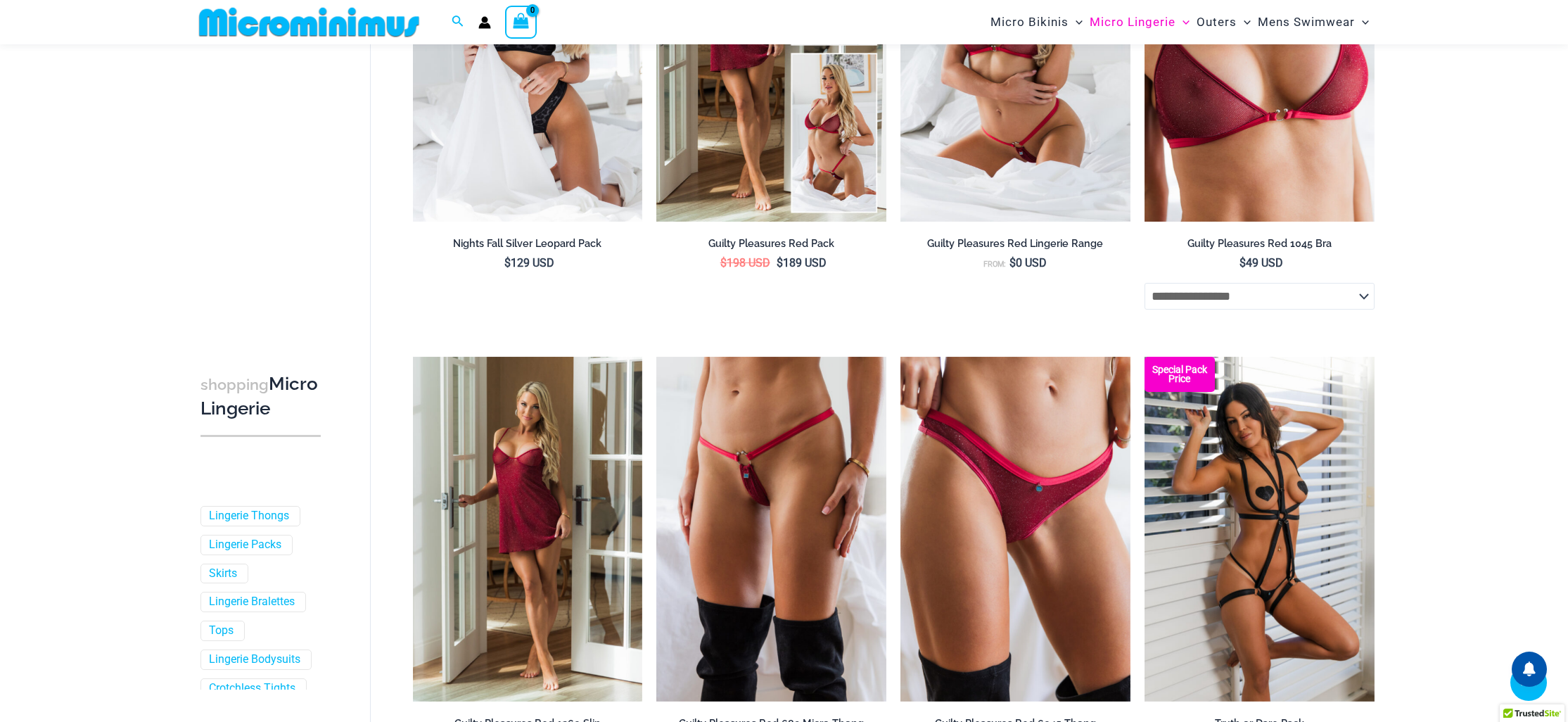
scroll to position [360, 0]
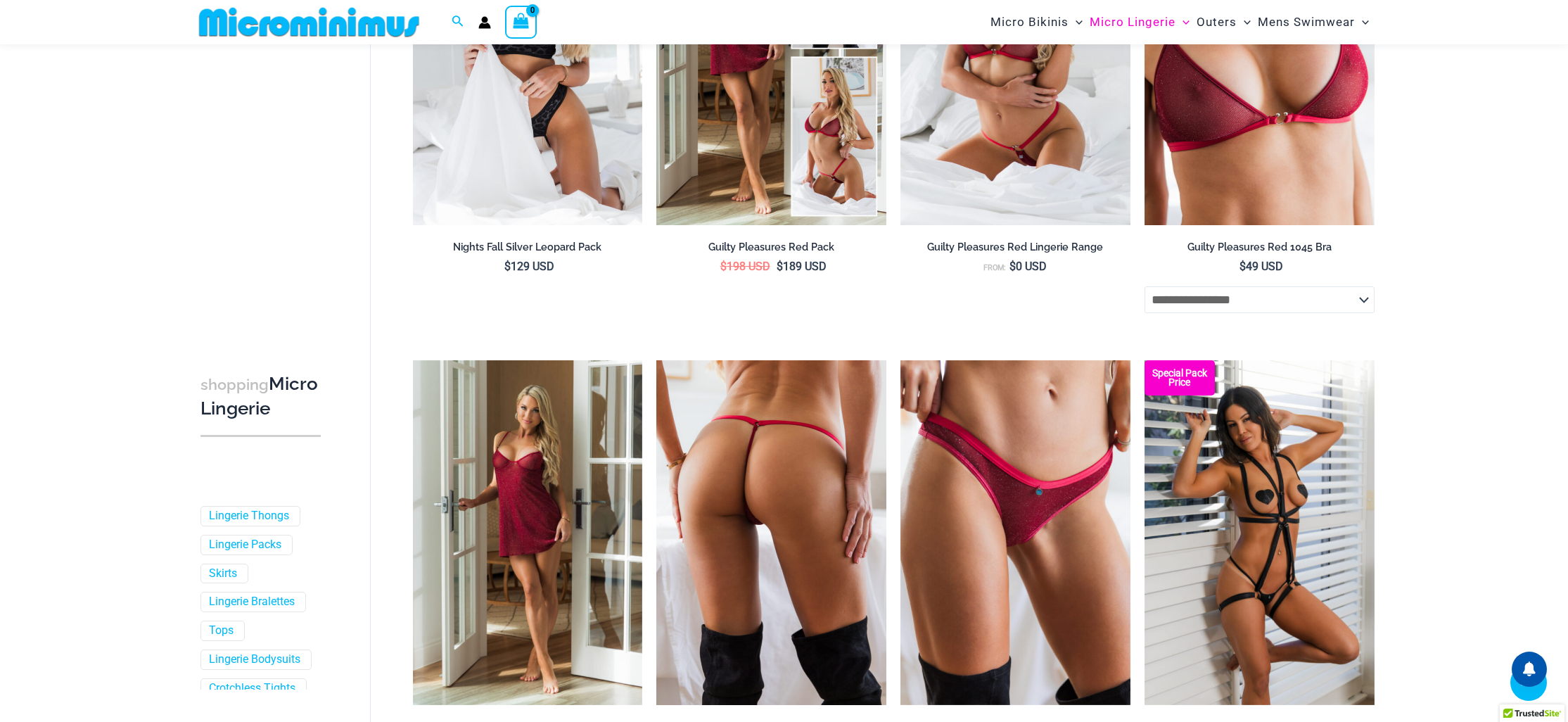
click at [693, 476] on img at bounding box center [771, 532] width 230 height 344
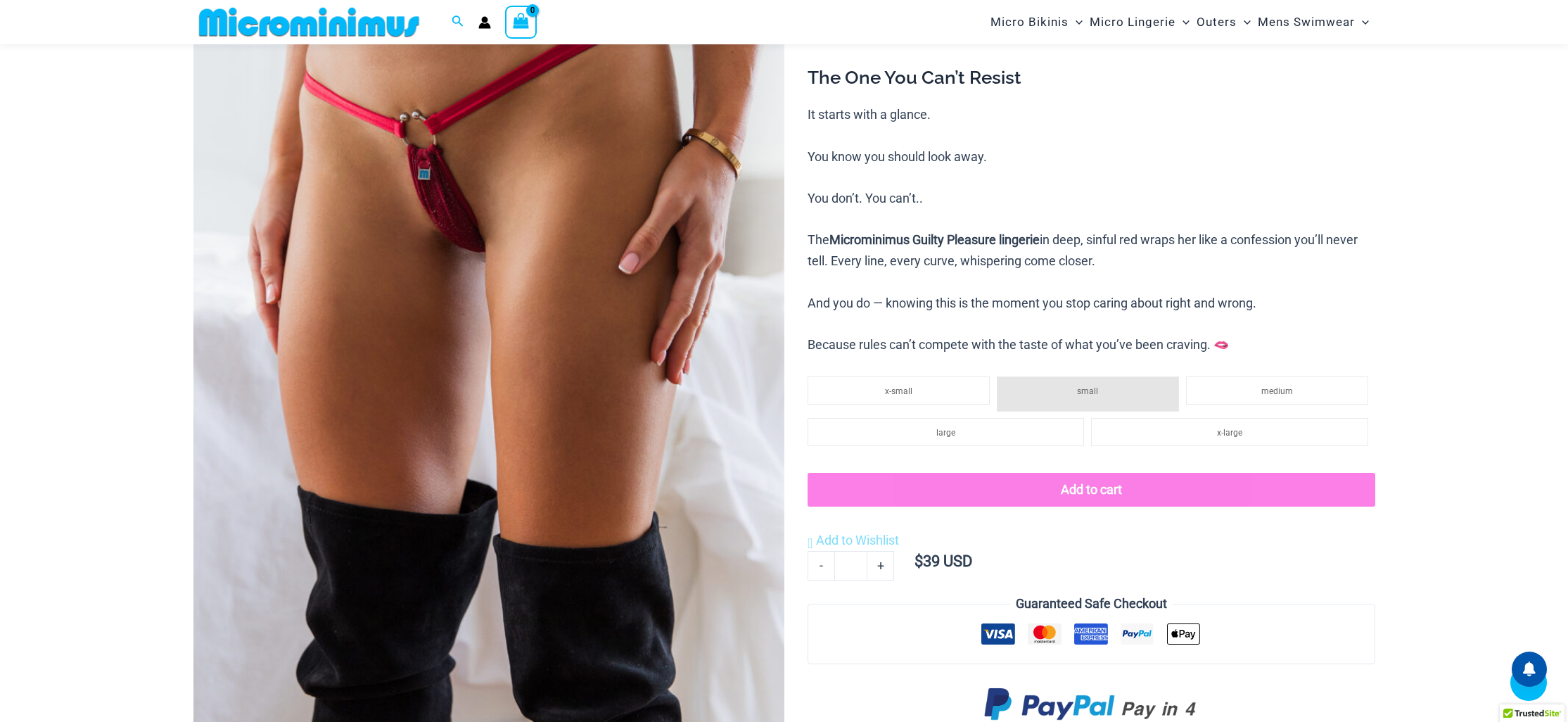
scroll to position [257, 0]
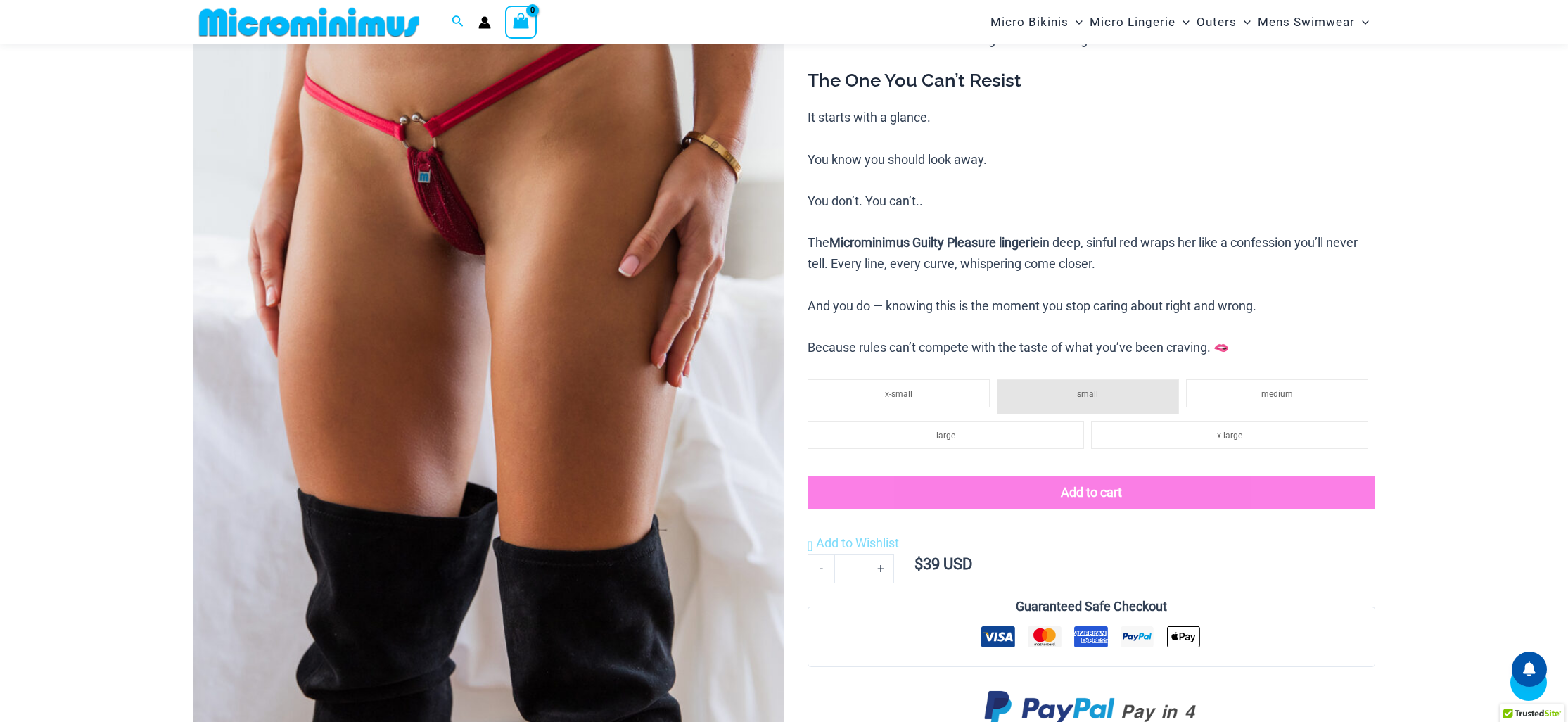
click at [540, 412] on img at bounding box center [489, 315] width 591 height 887
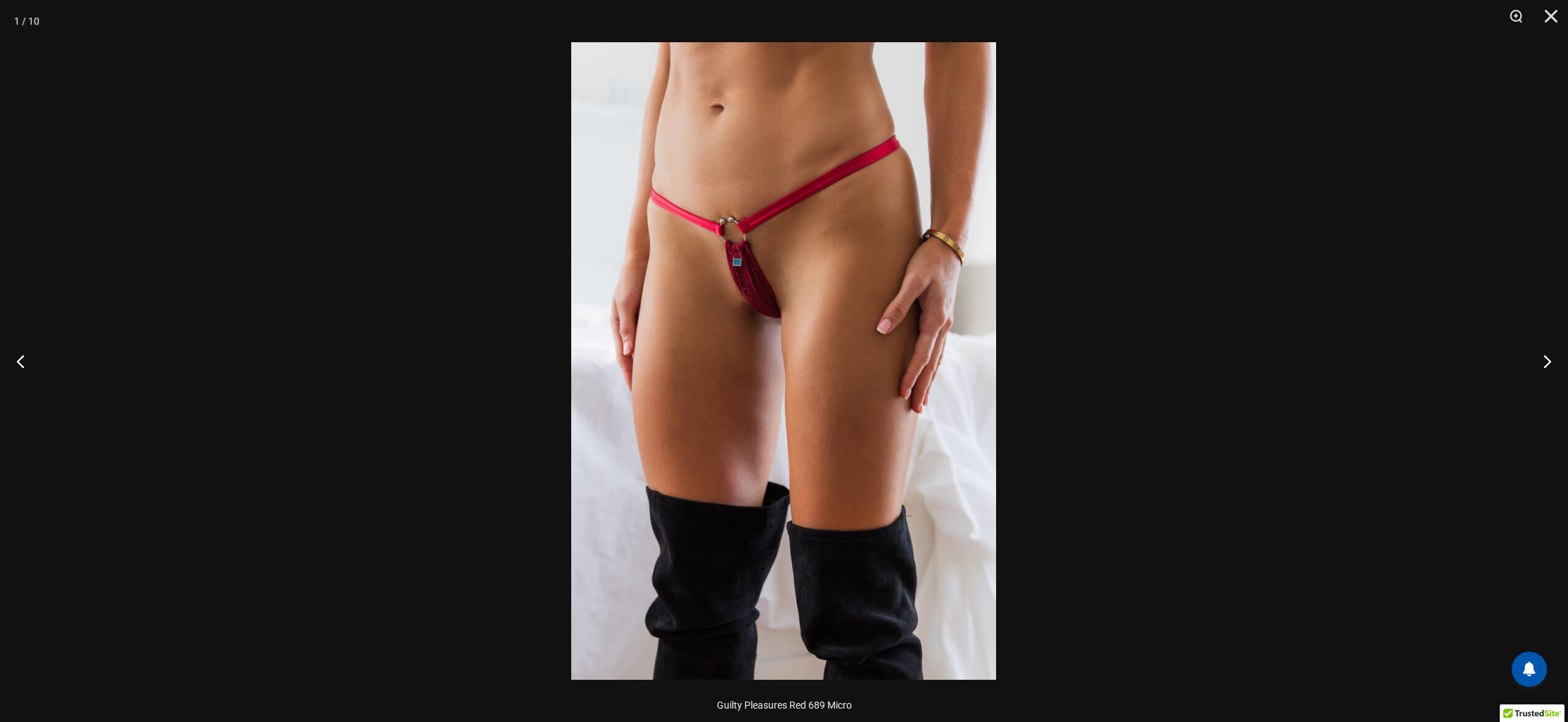
click at [655, 409] on img at bounding box center [783, 361] width 425 height 637
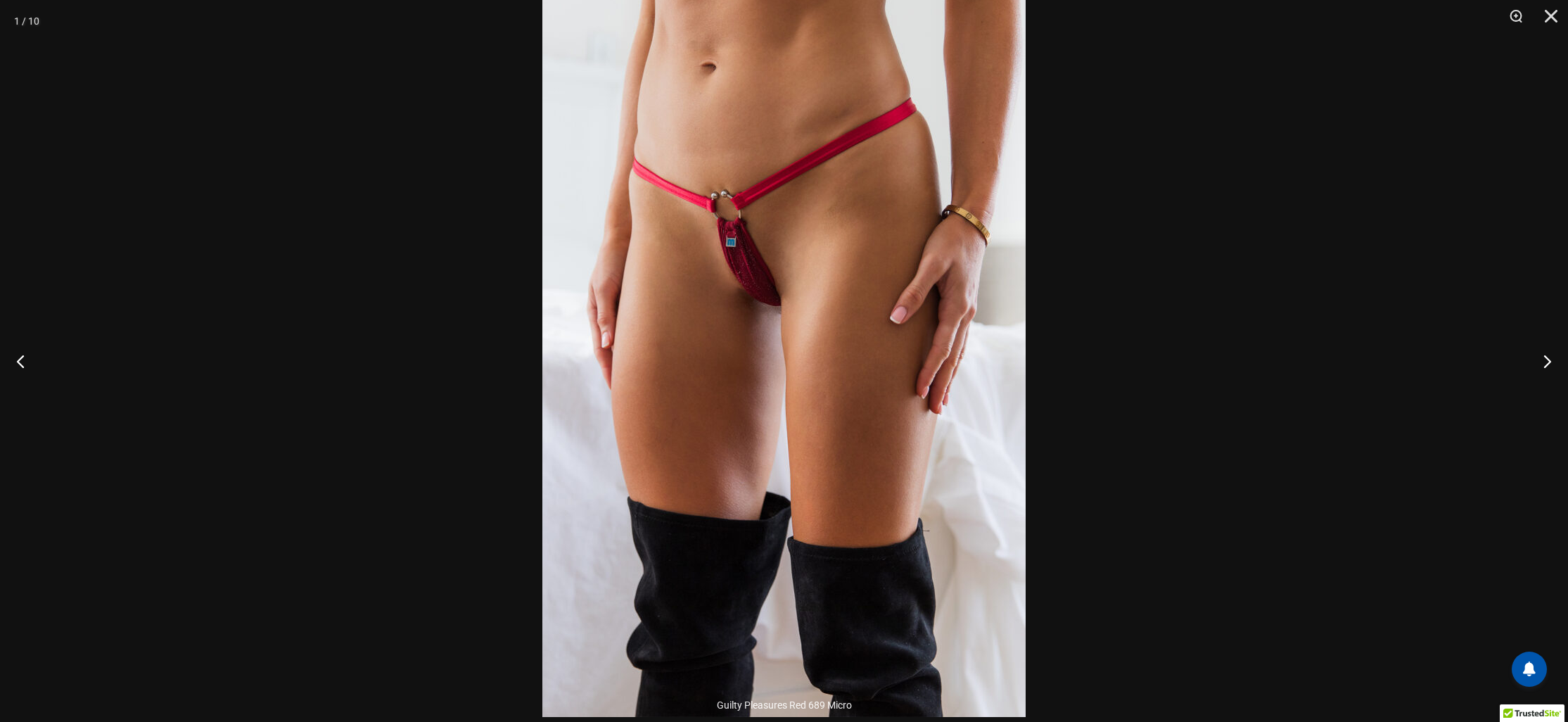
click at [403, 387] on div at bounding box center [784, 361] width 1568 height 722
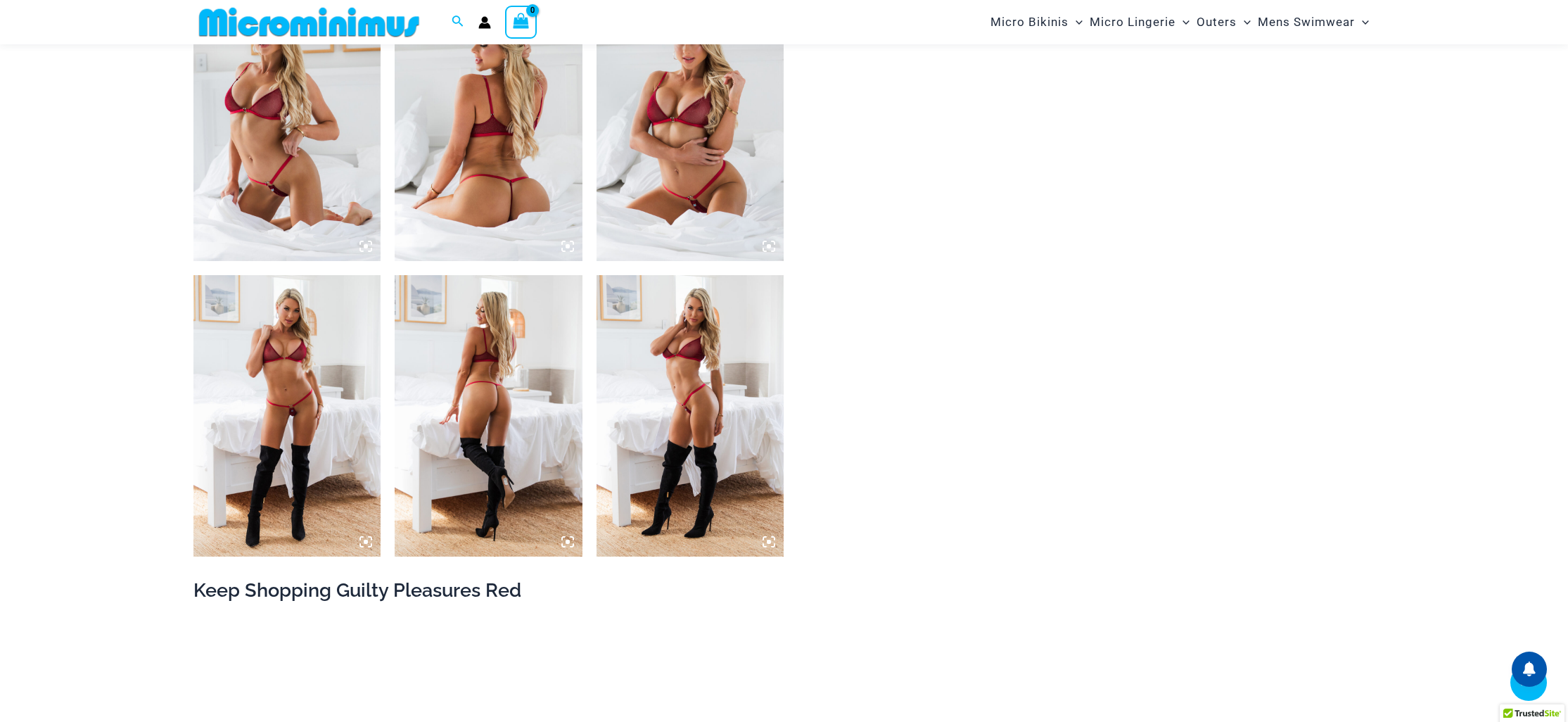
scroll to position [1347, 0]
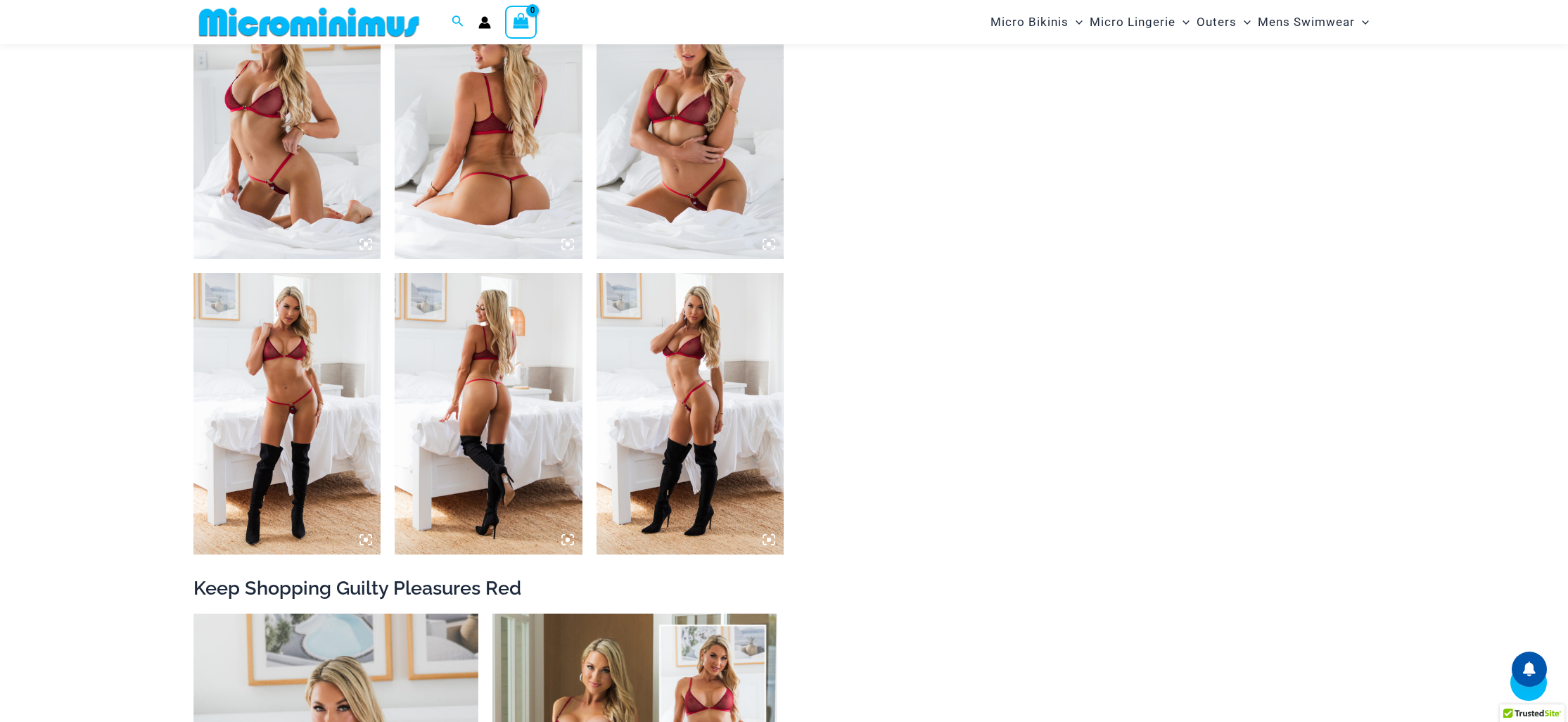
click at [345, 397] on img at bounding box center [287, 413] width 188 height 282
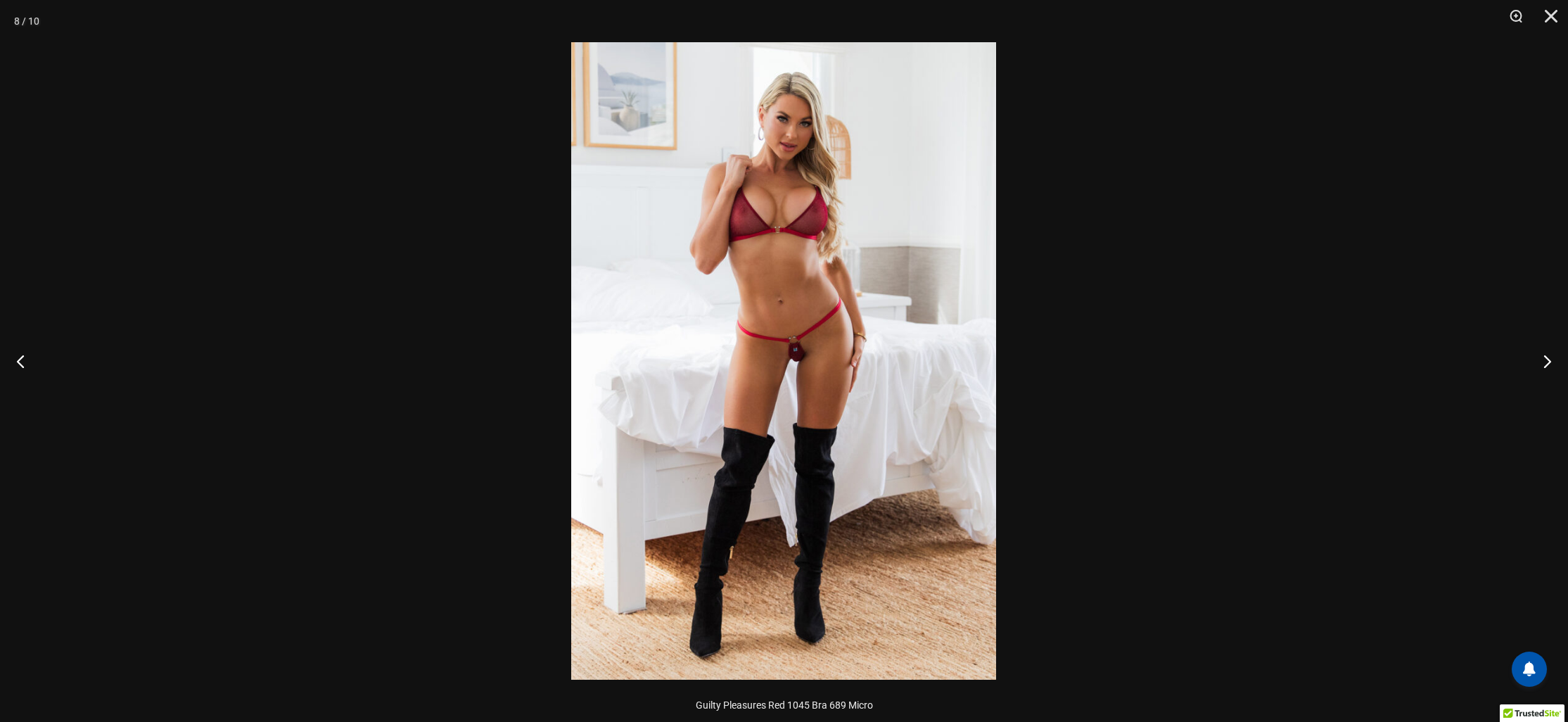
click at [755, 410] on img at bounding box center [783, 361] width 425 height 637
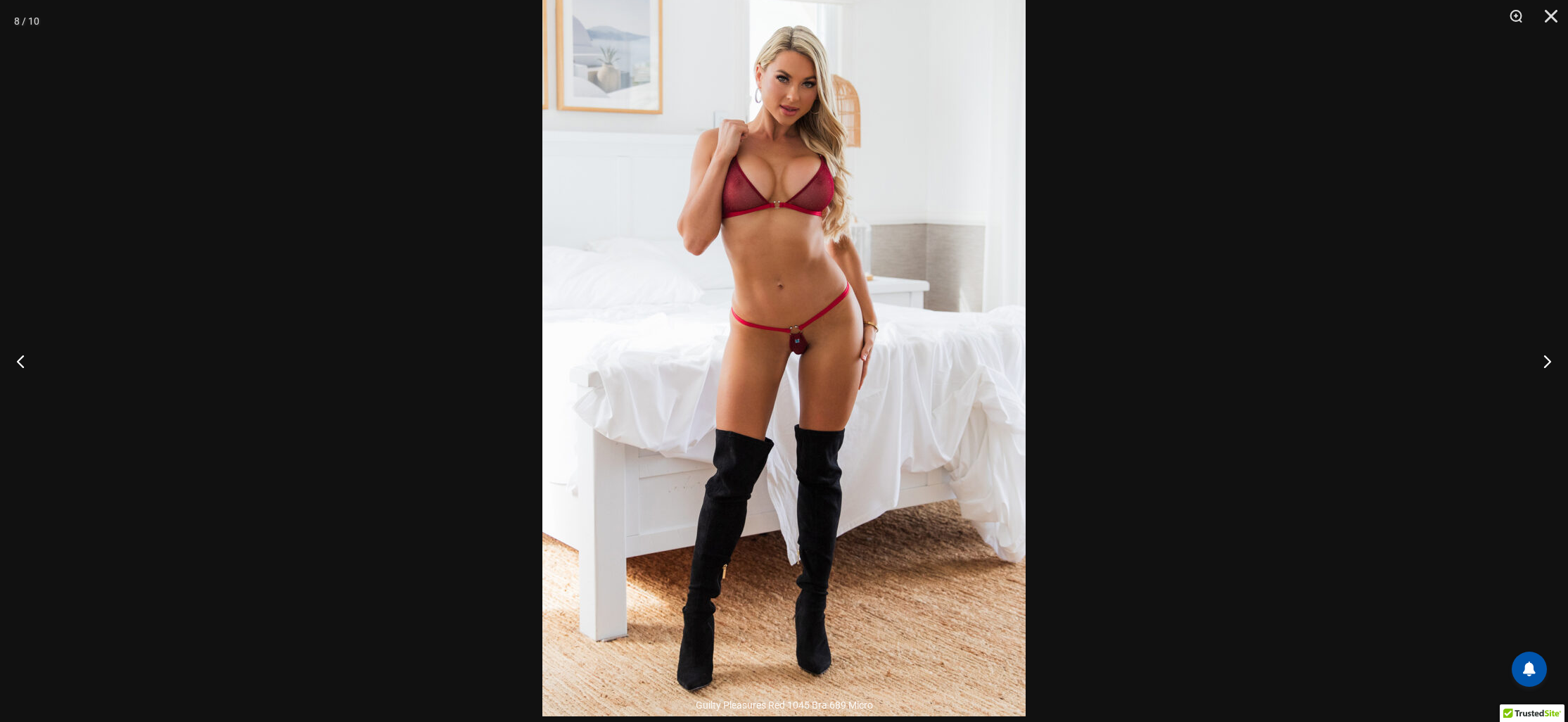
click at [412, 395] on div at bounding box center [784, 361] width 1568 height 722
